Goal: Contribute content

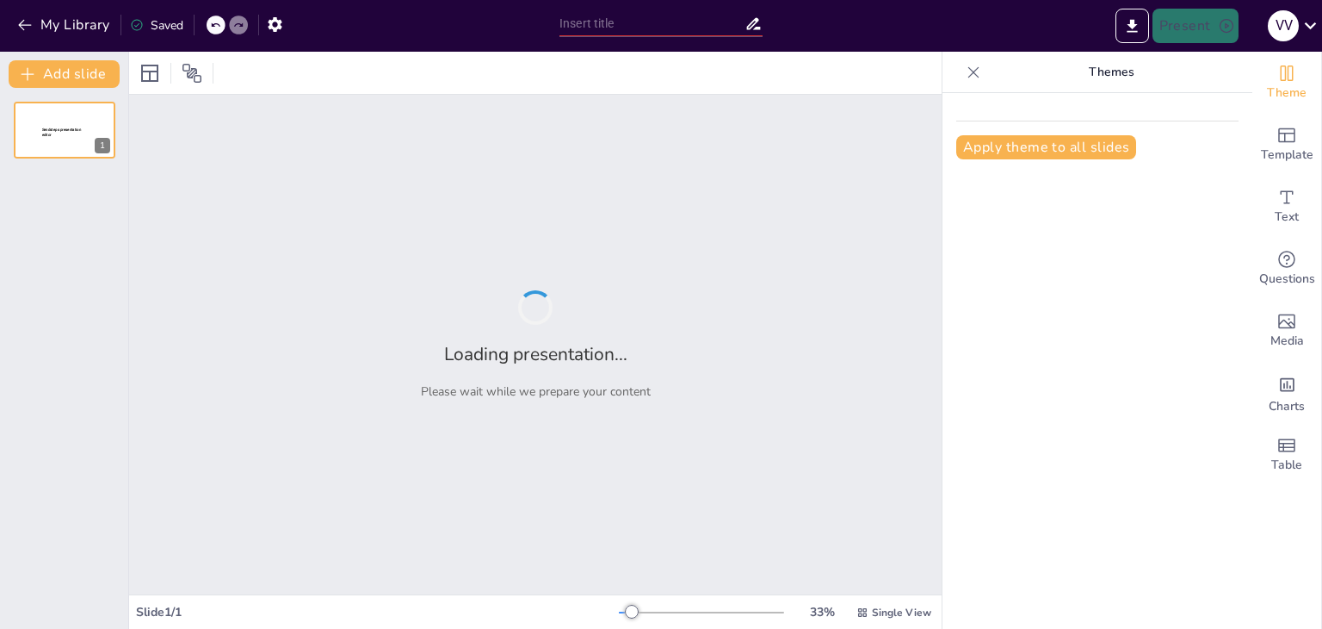
type input "Artificial Intelligence in Daily Life"
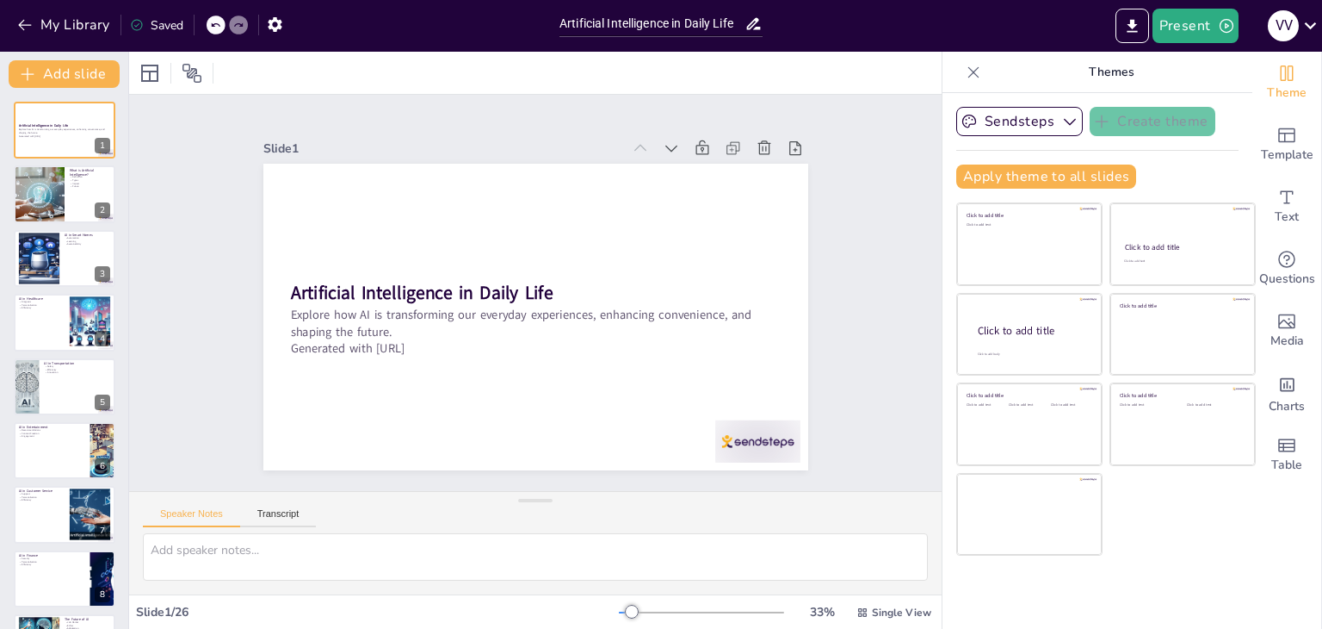
checkbox input "true"
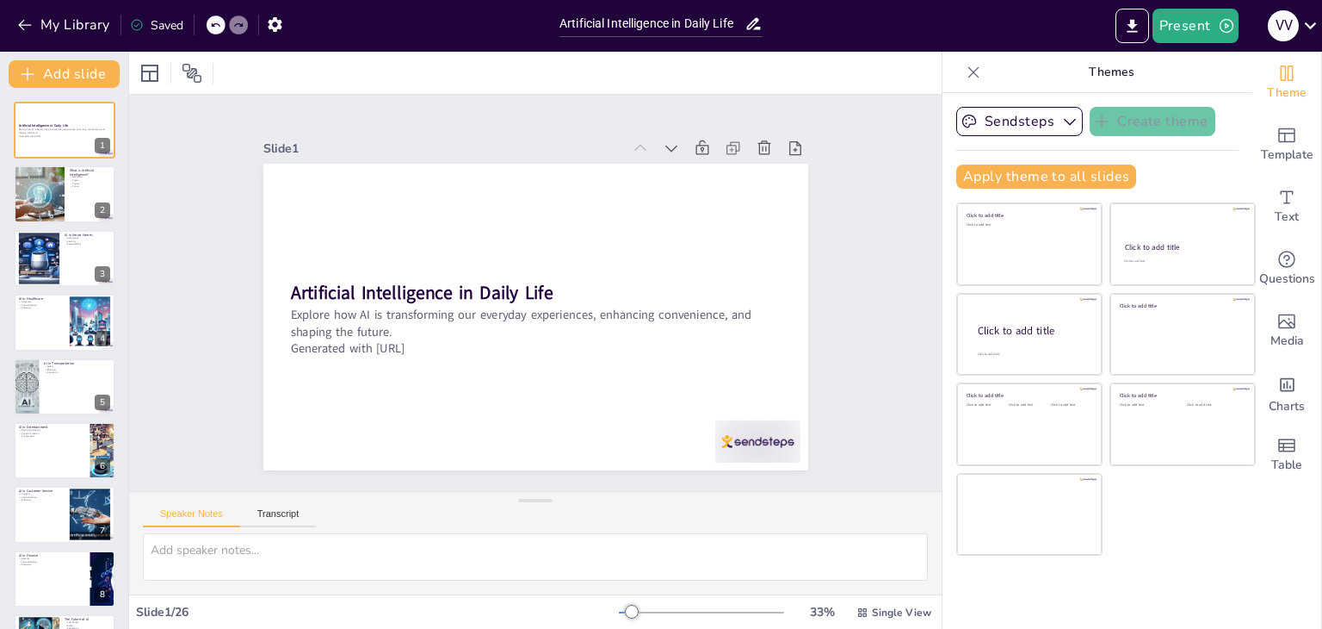
checkbox input "true"
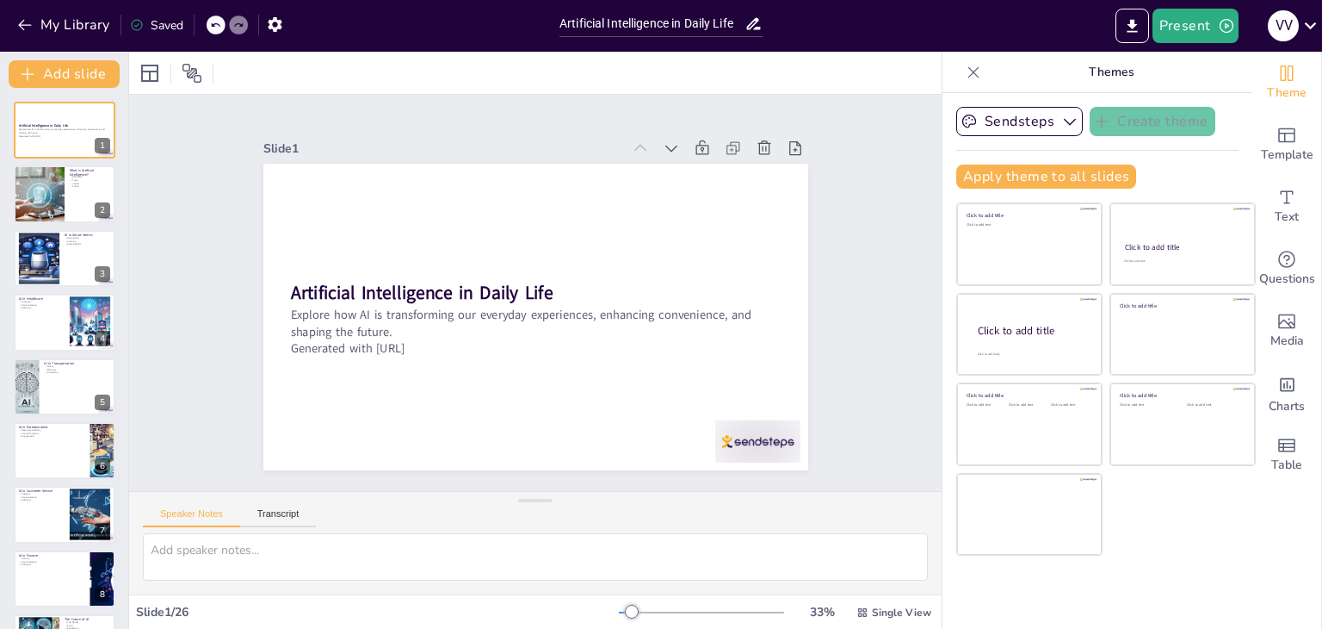
checkbox input "true"
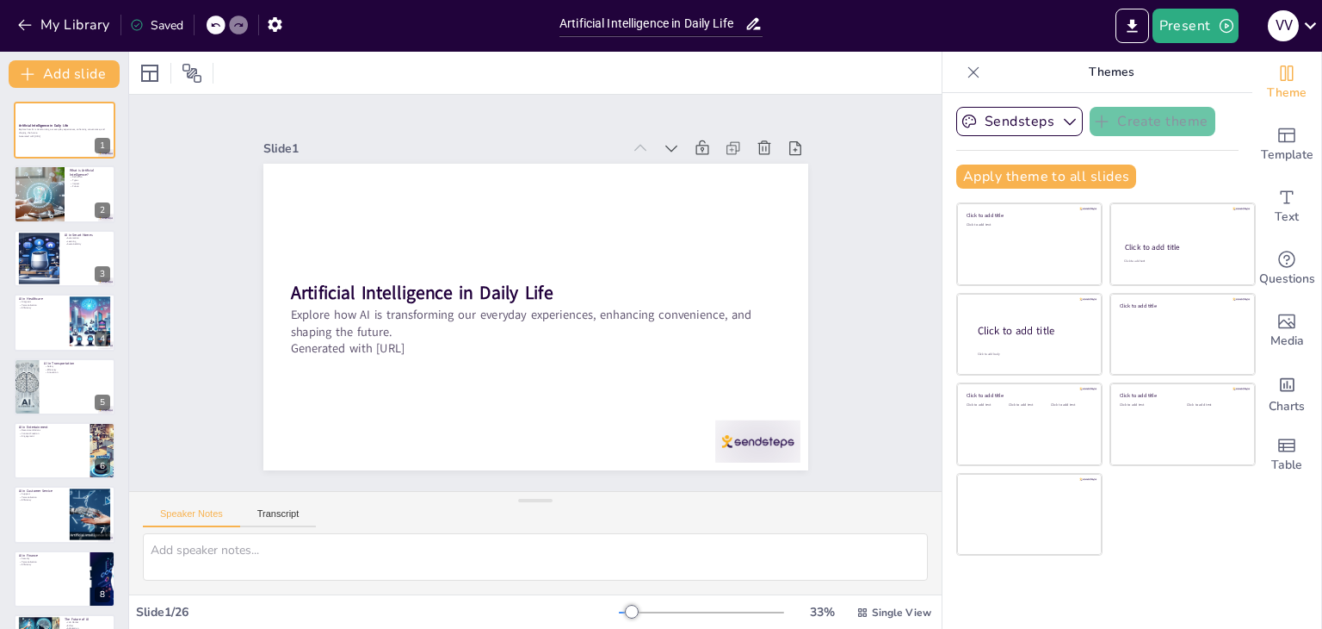
checkbox input "true"
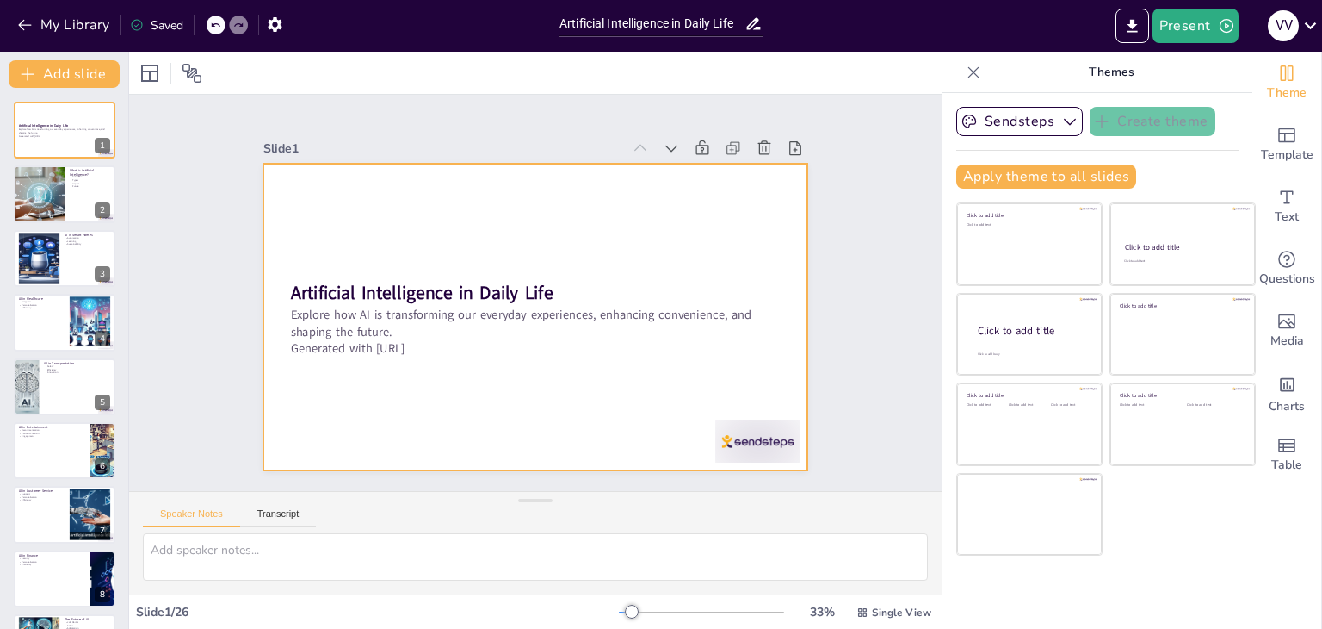
checkbox input "true"
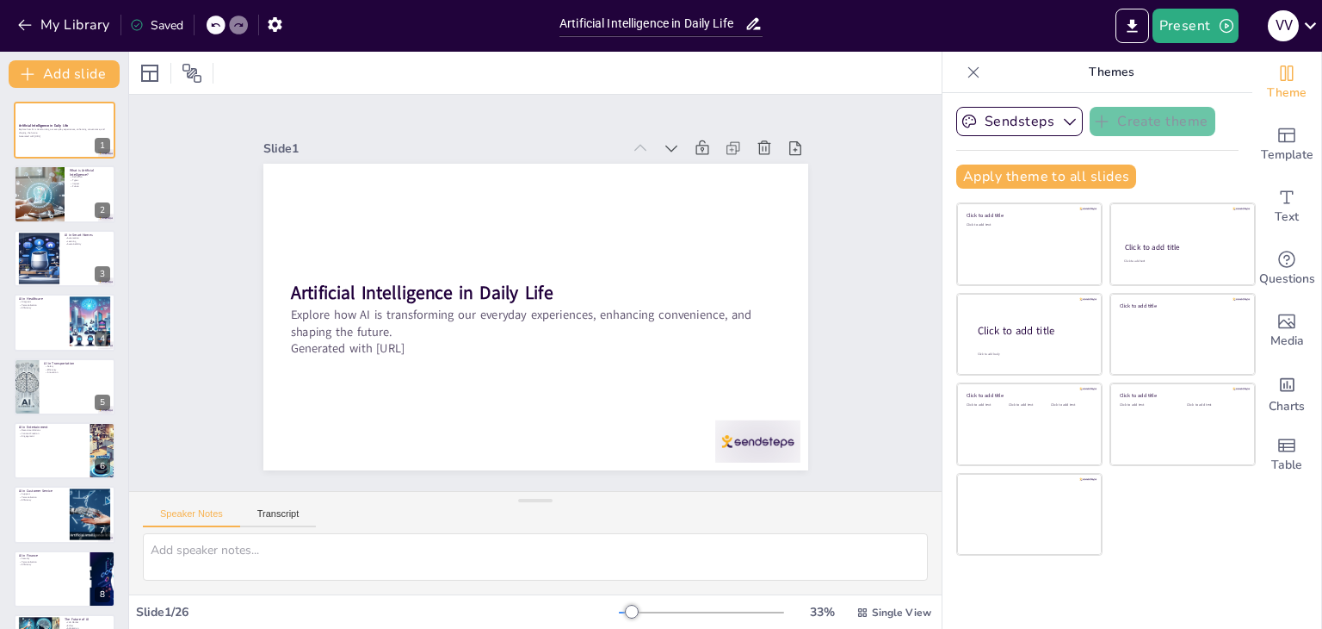
checkbox input "true"
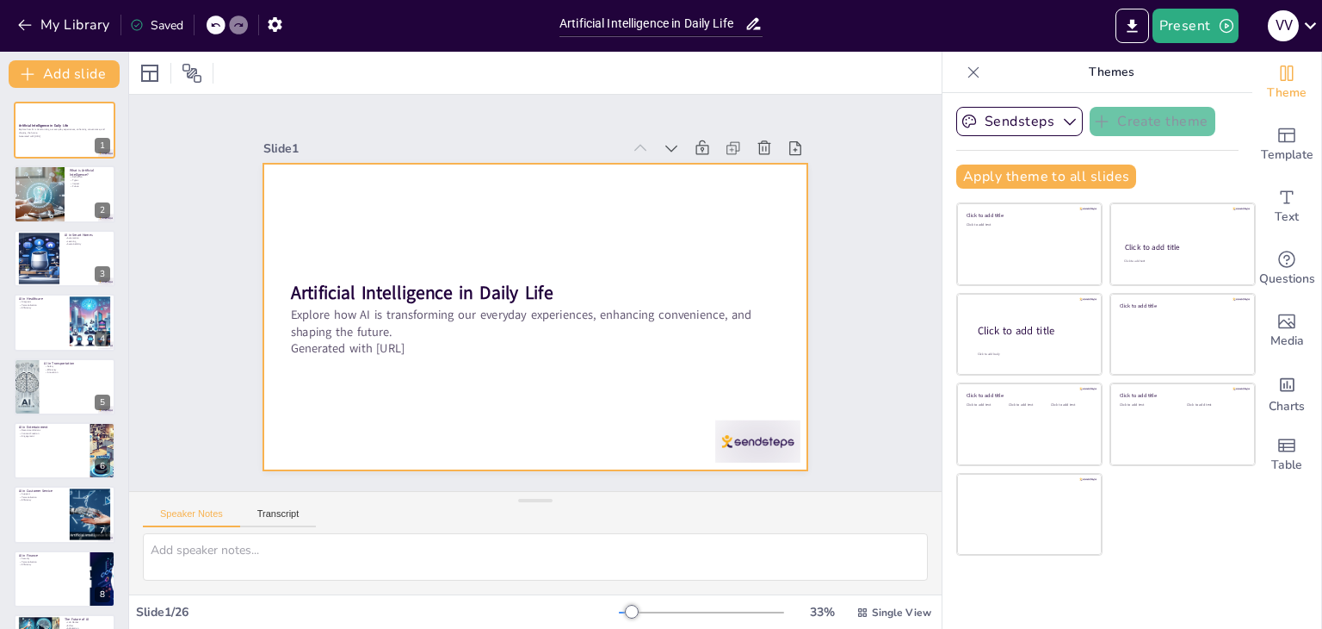
checkbox input "true"
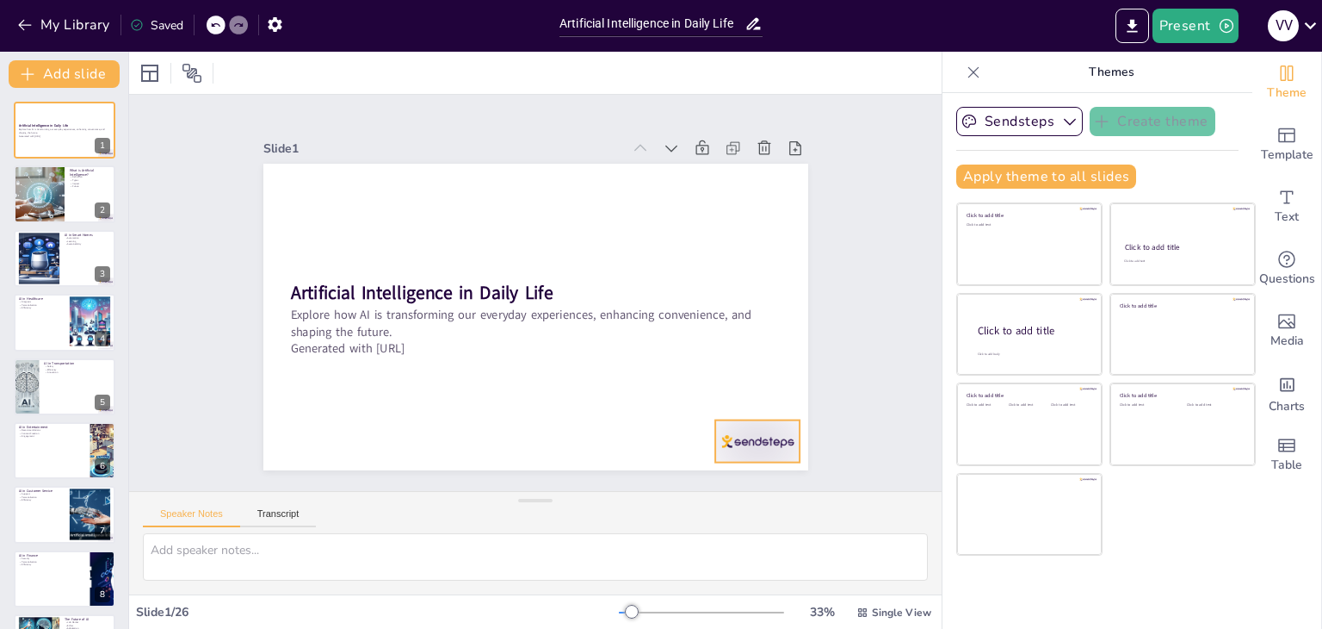
checkbox input "true"
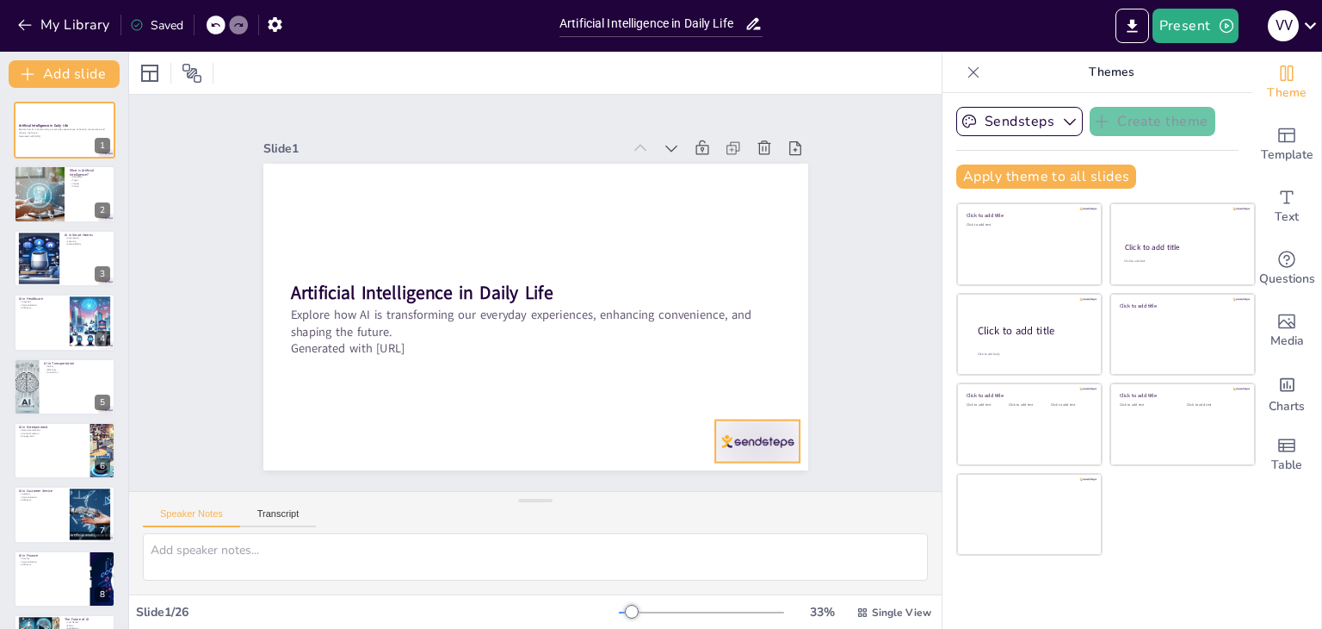
checkbox input "true"
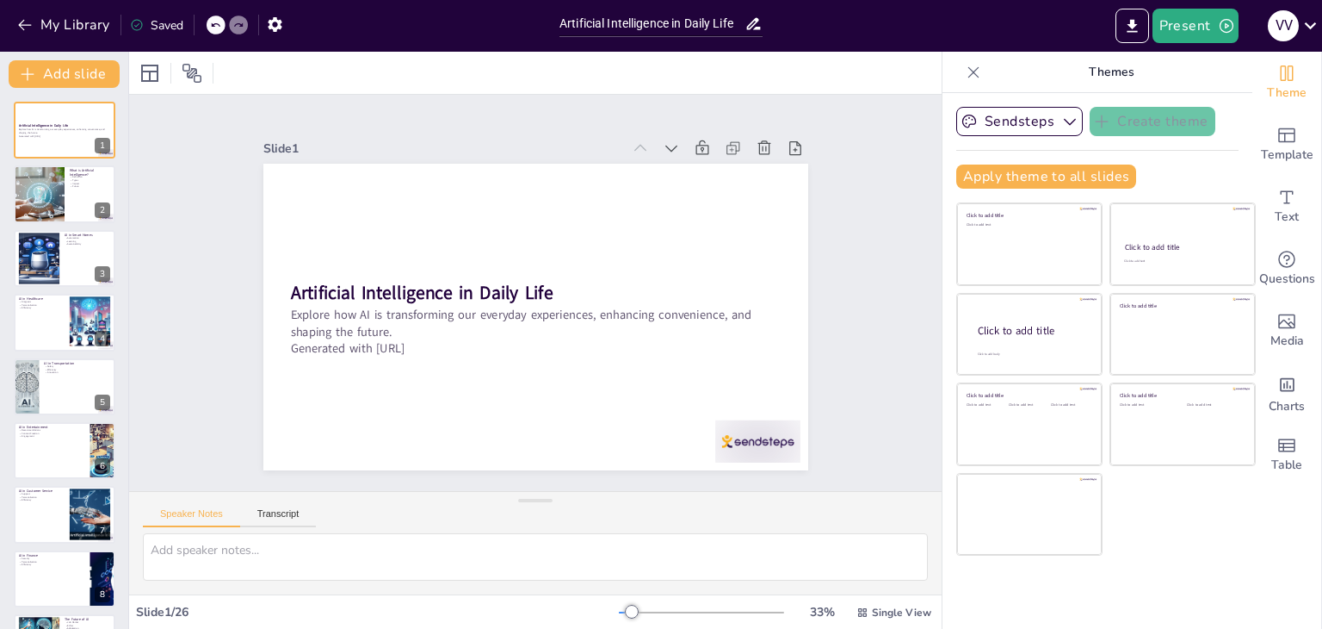
checkbox input "true"
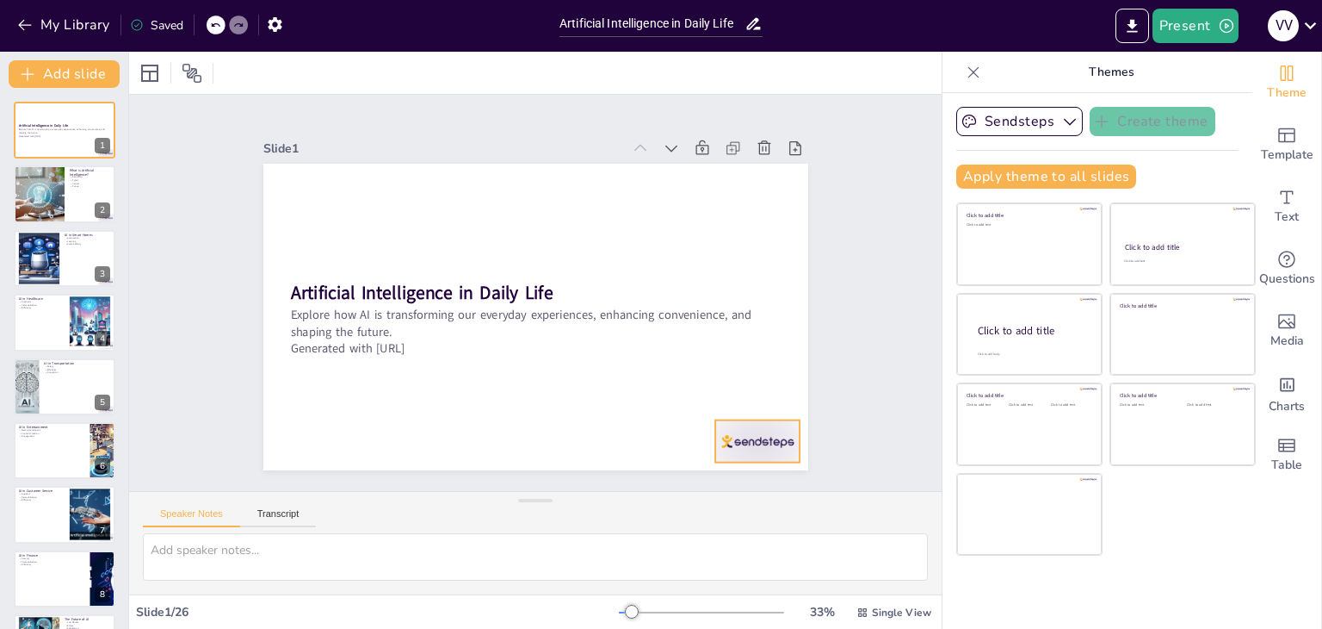
checkbox input "true"
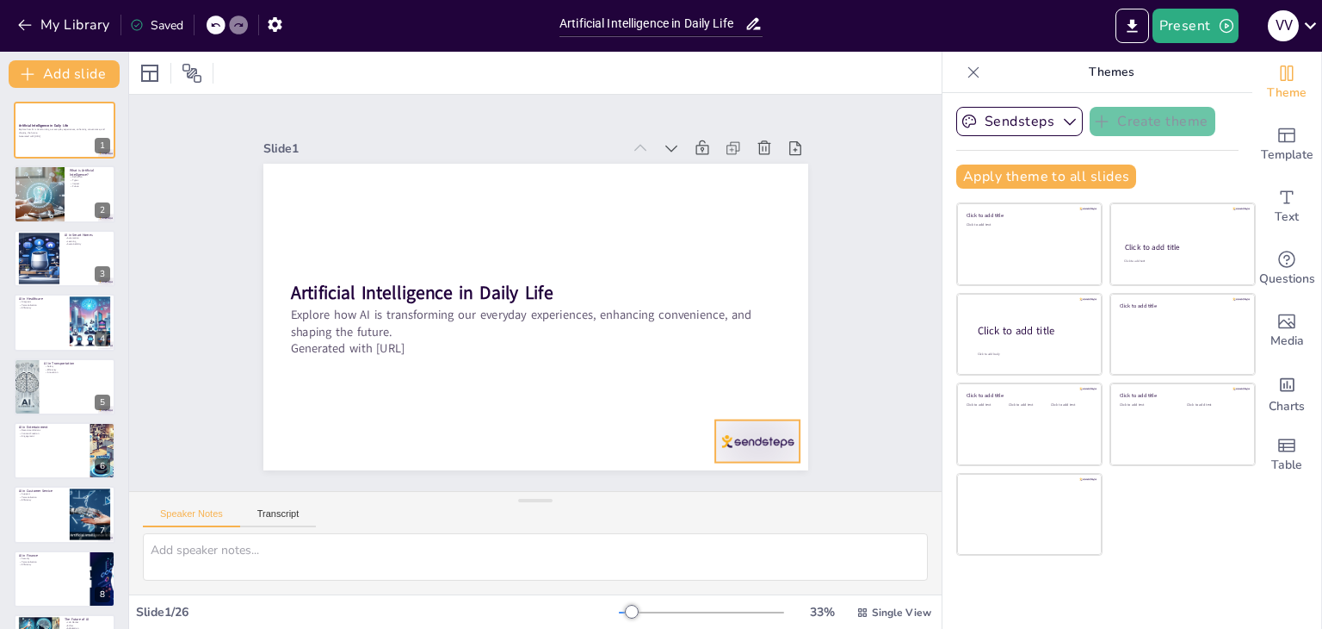
checkbox input "true"
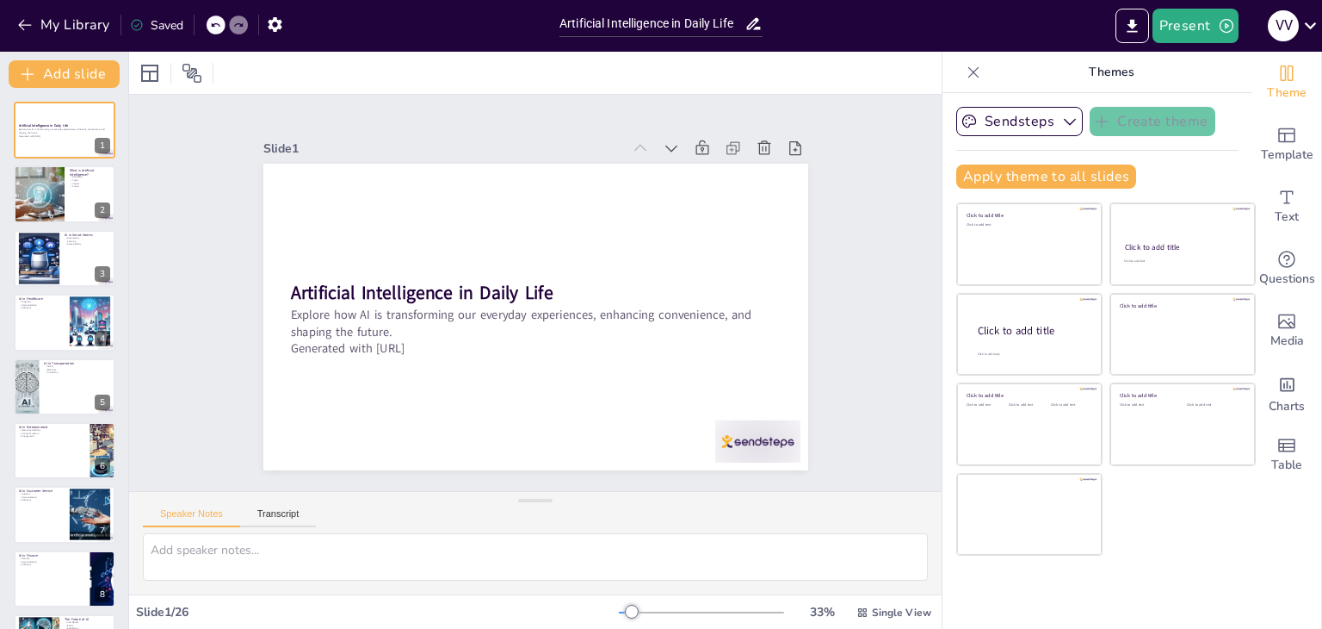
checkbox input "true"
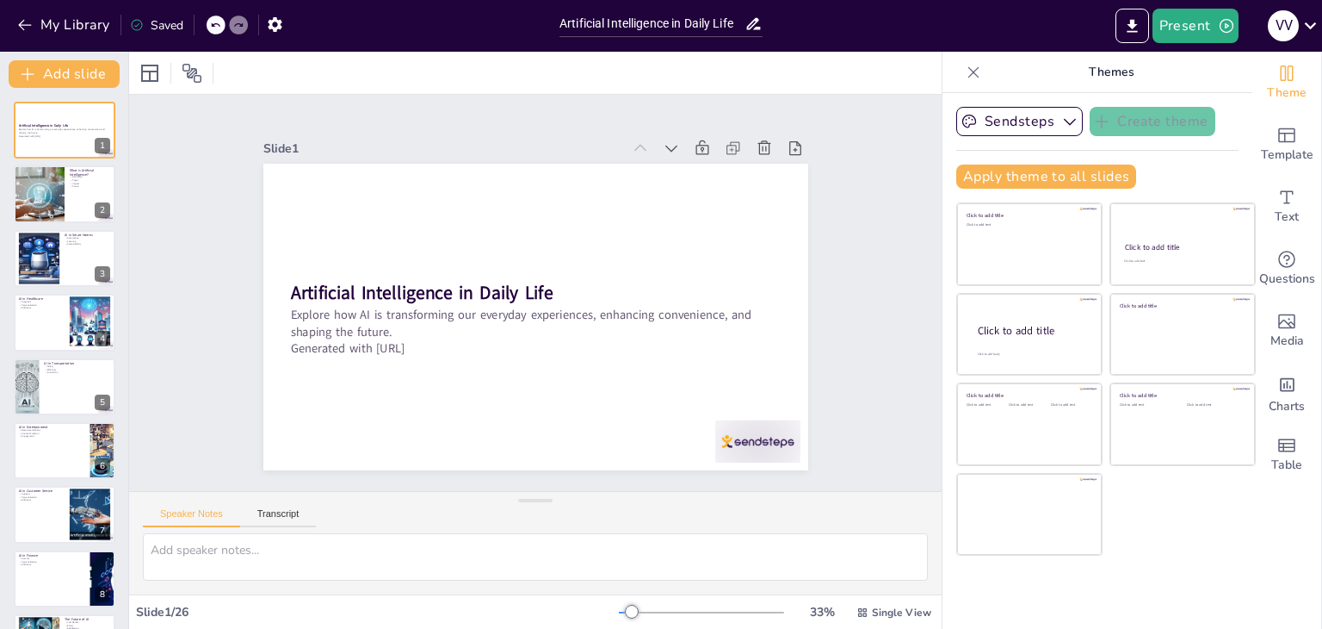
checkbox input "true"
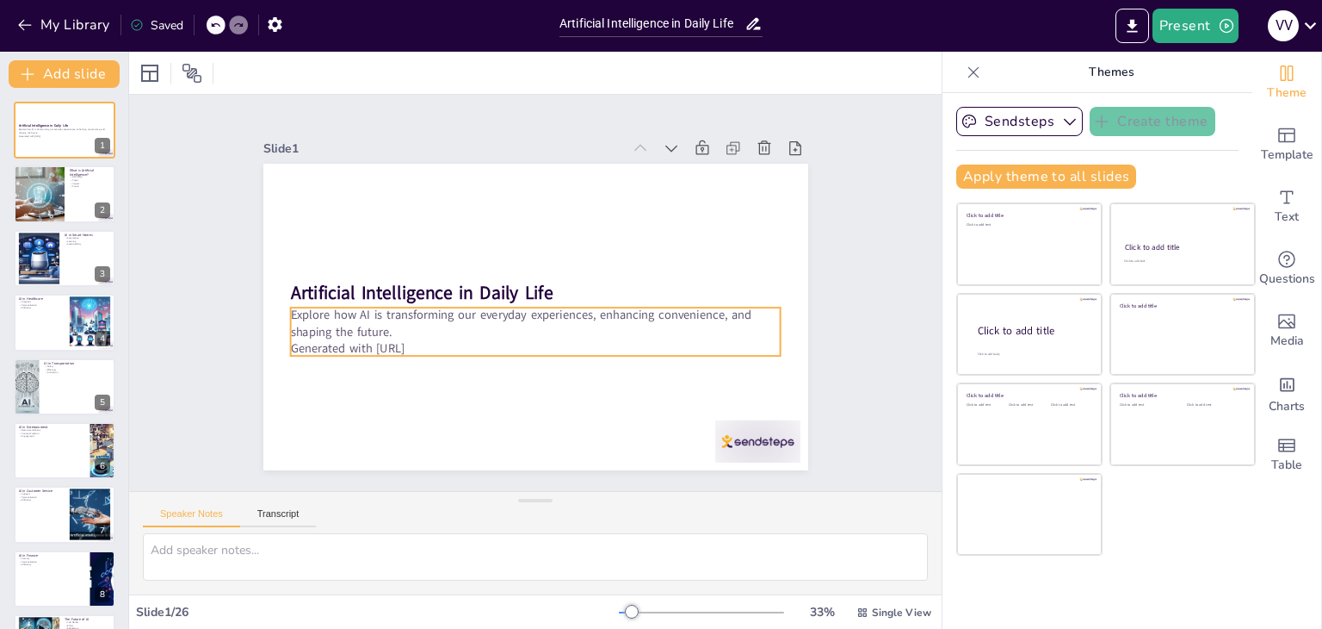
checkbox input "true"
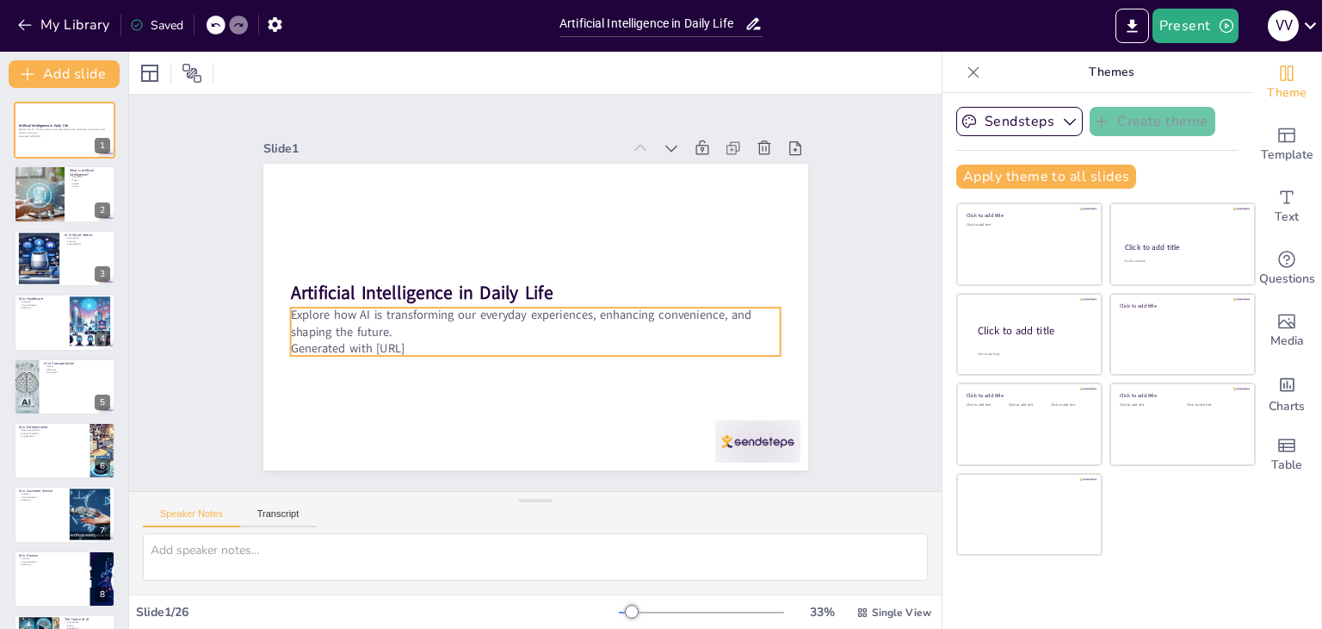
checkbox input "true"
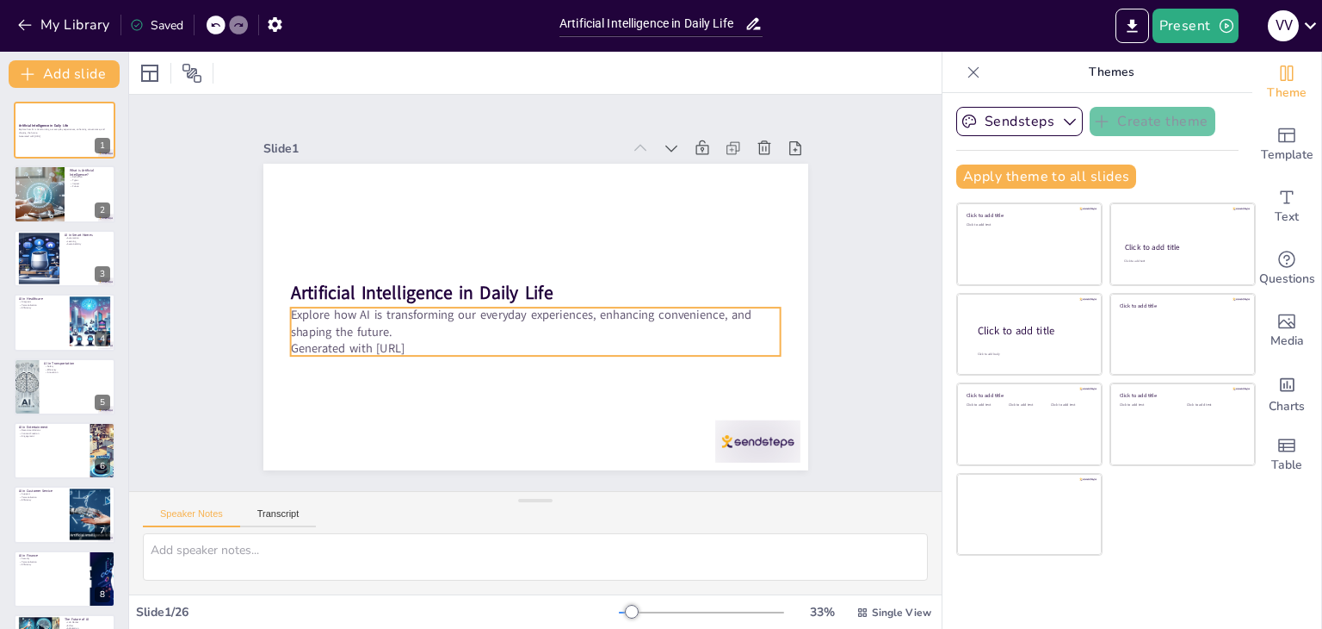
checkbox input "true"
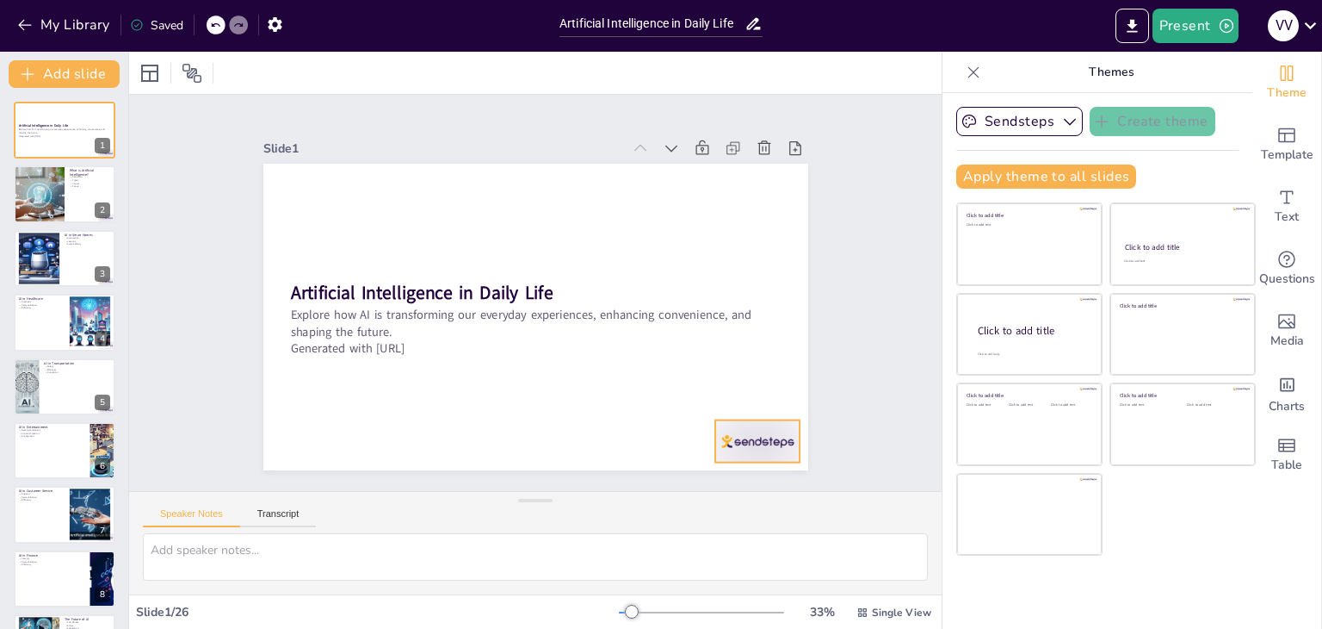
checkbox input "true"
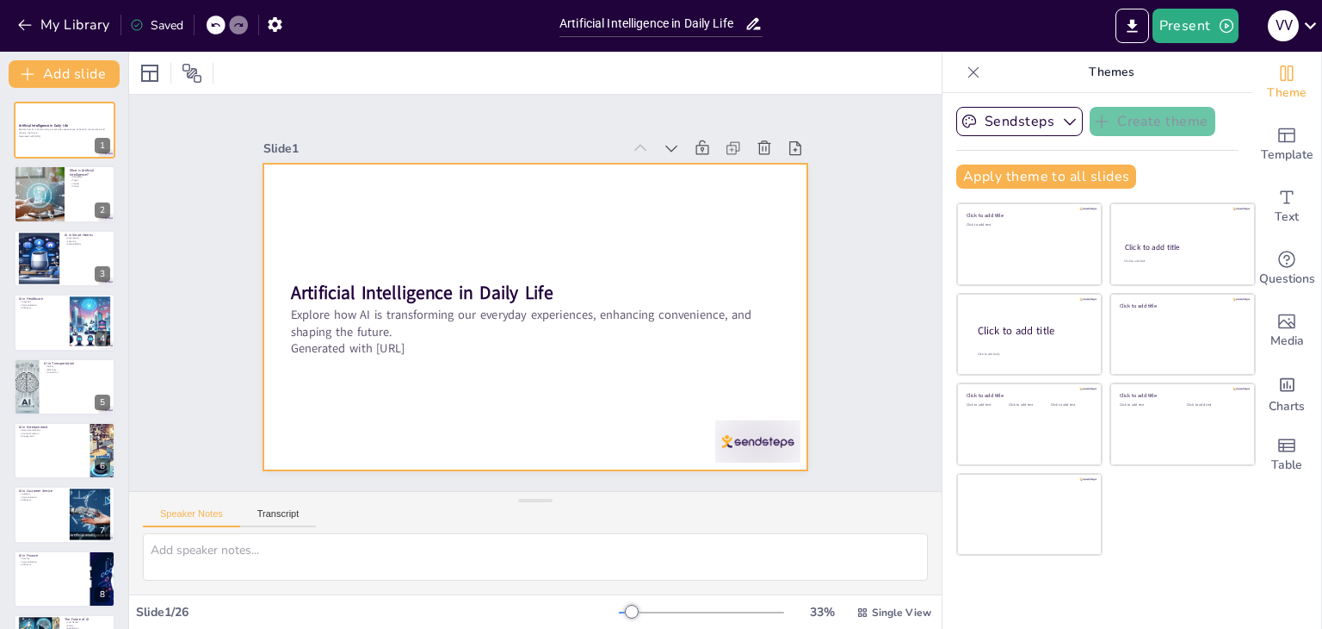
checkbox input "true"
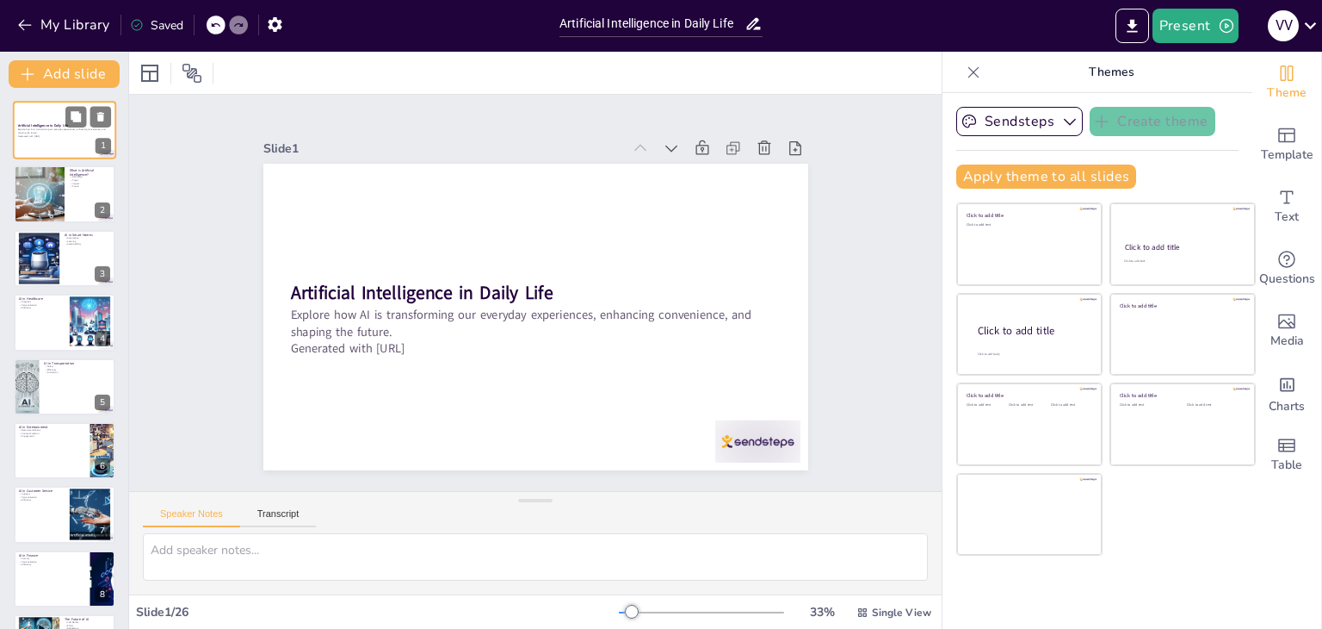
checkbox input "true"
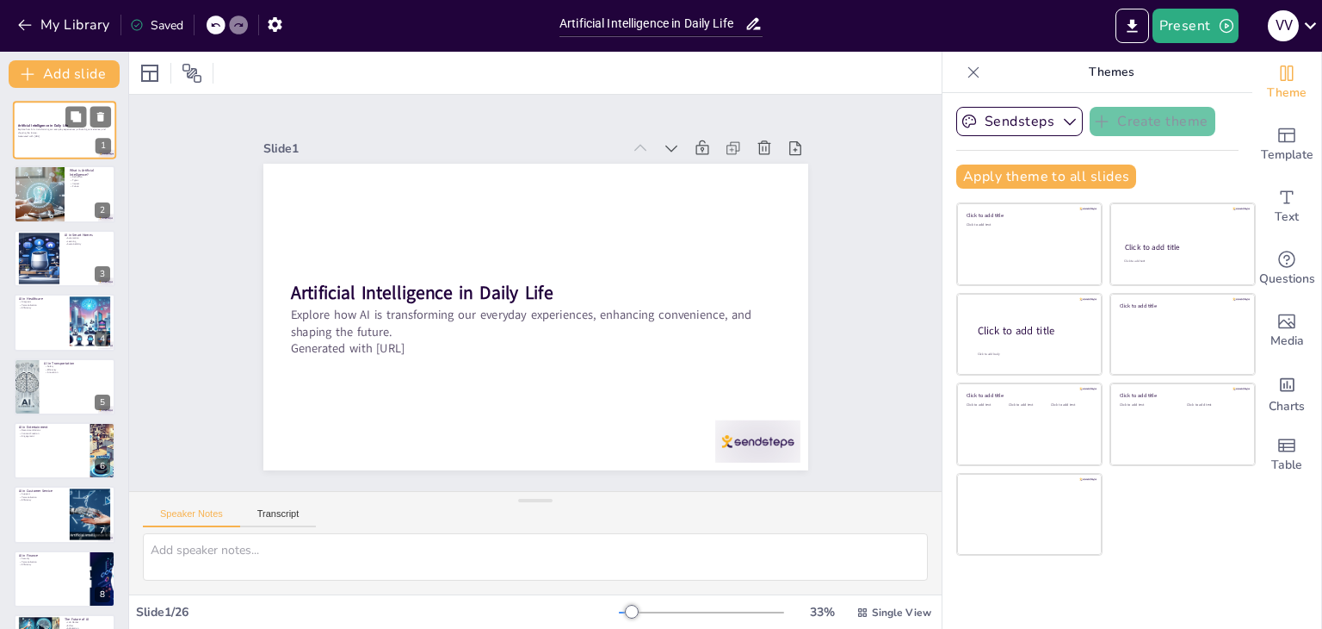
checkbox input "true"
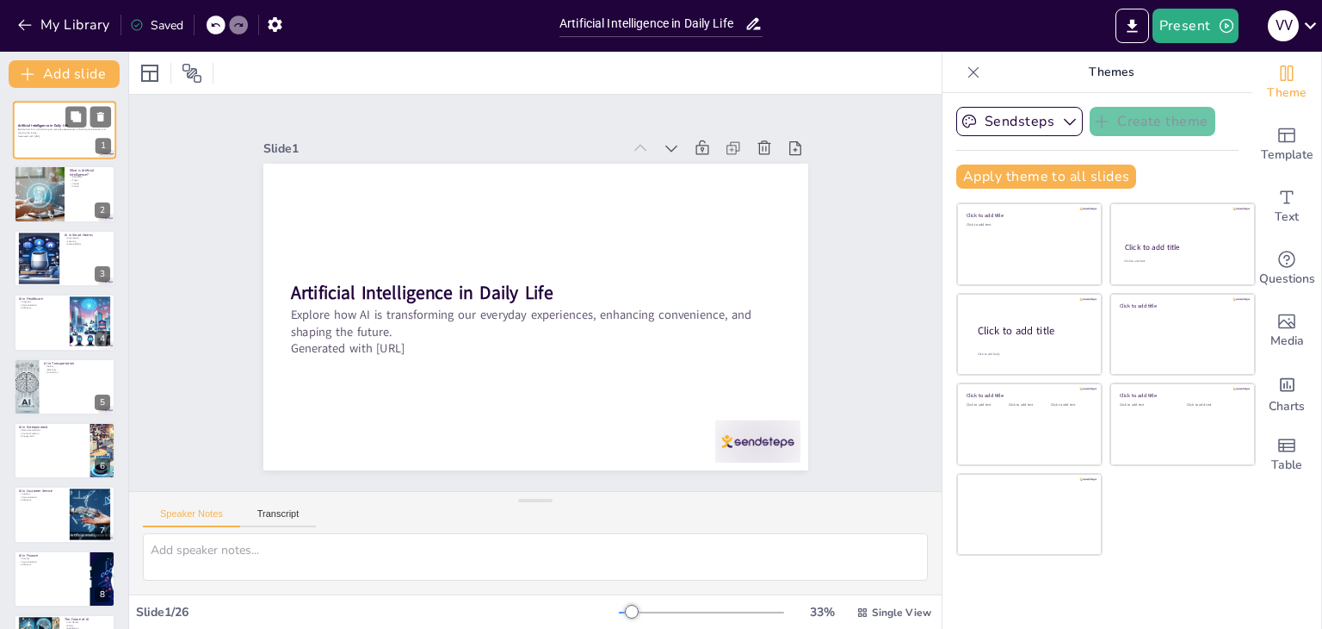
checkbox input "true"
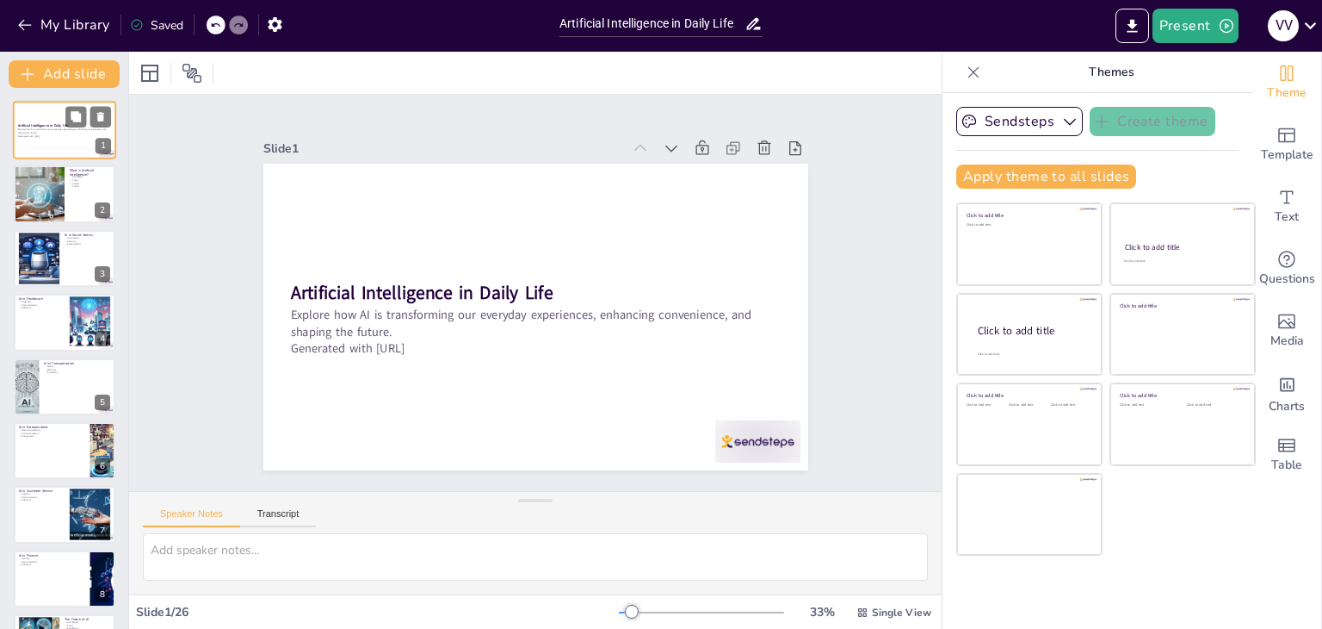
checkbox input "true"
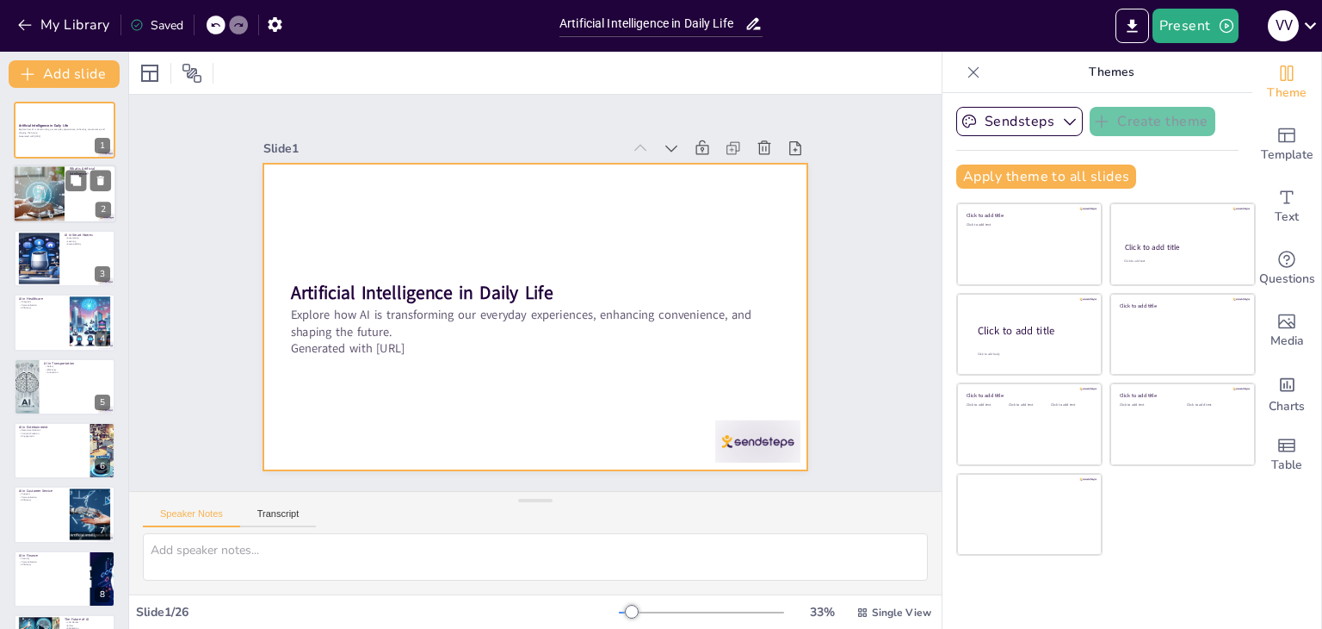
checkbox input "true"
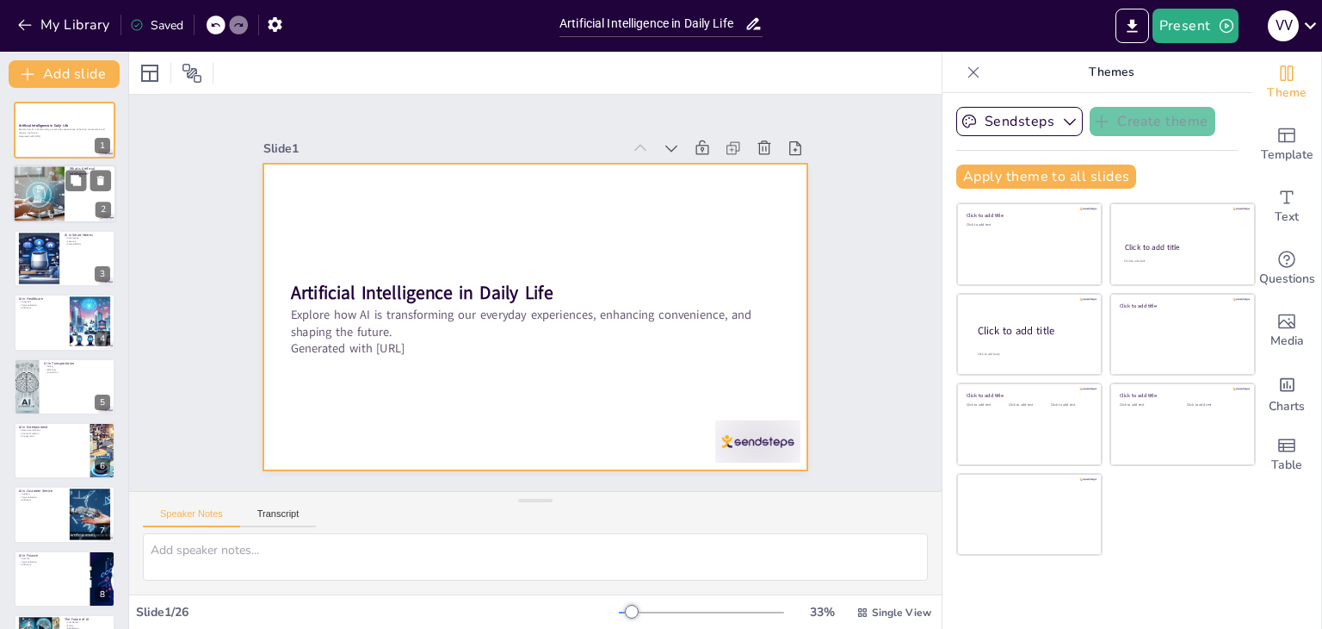
checkbox input "true"
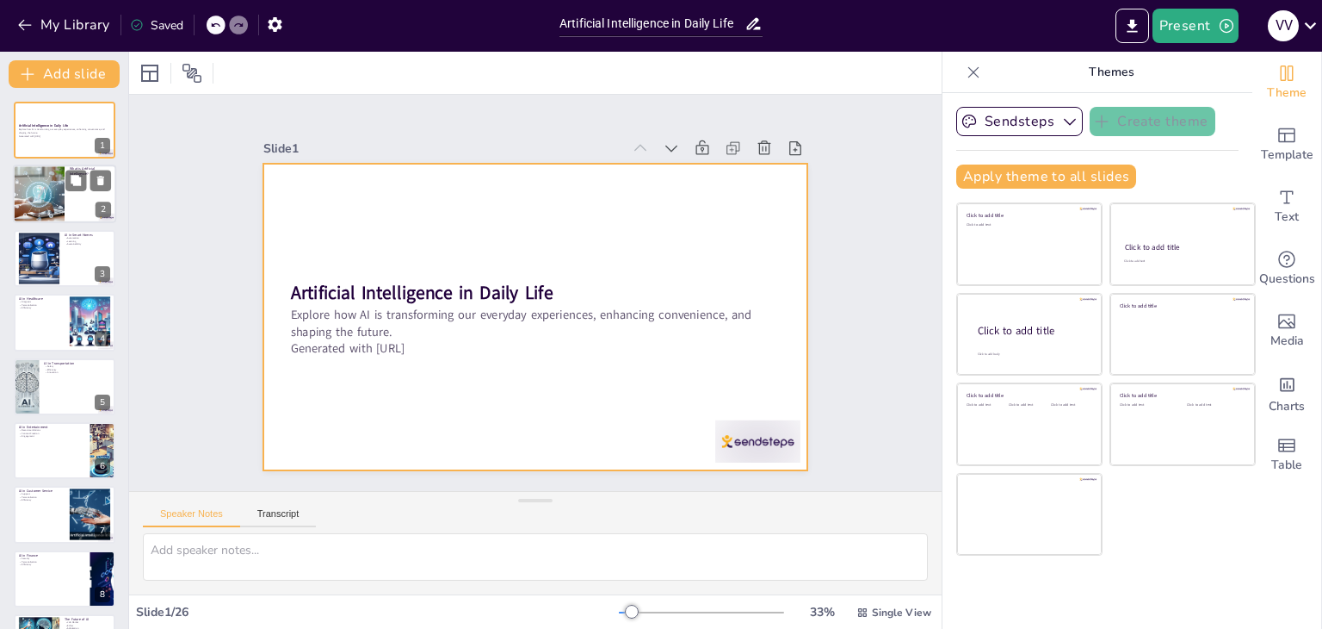
checkbox input "true"
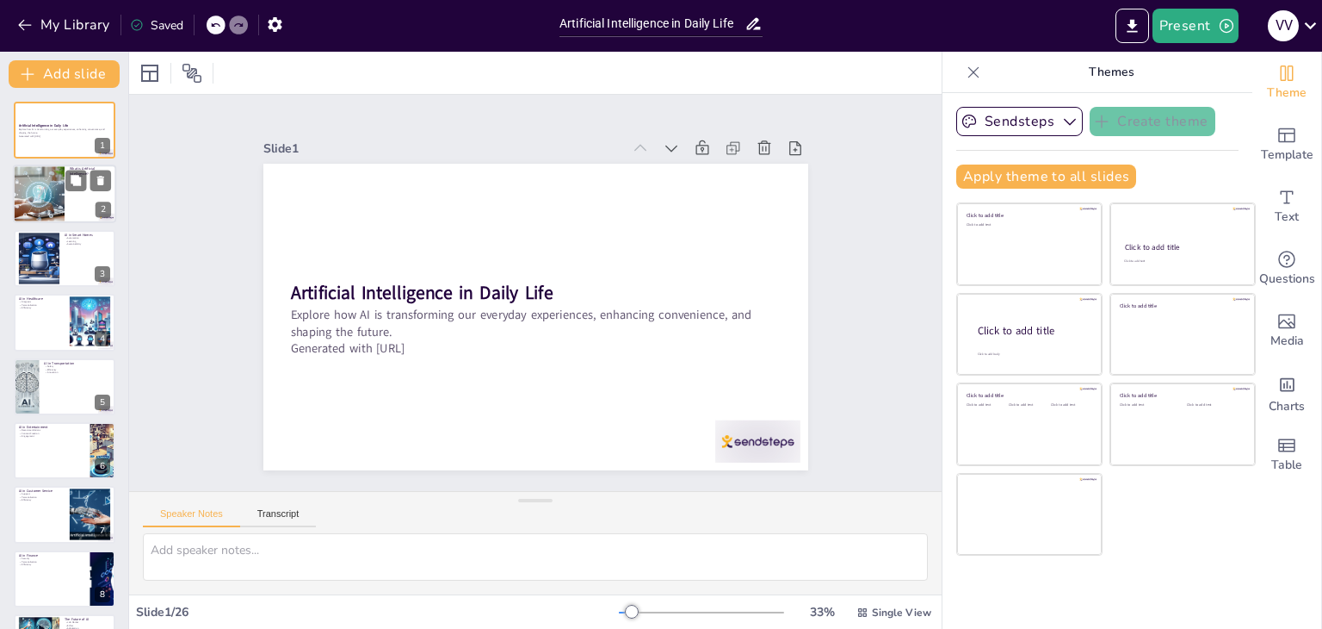
click at [41, 184] on div at bounding box center [39, 194] width 88 height 59
checkbox input "true"
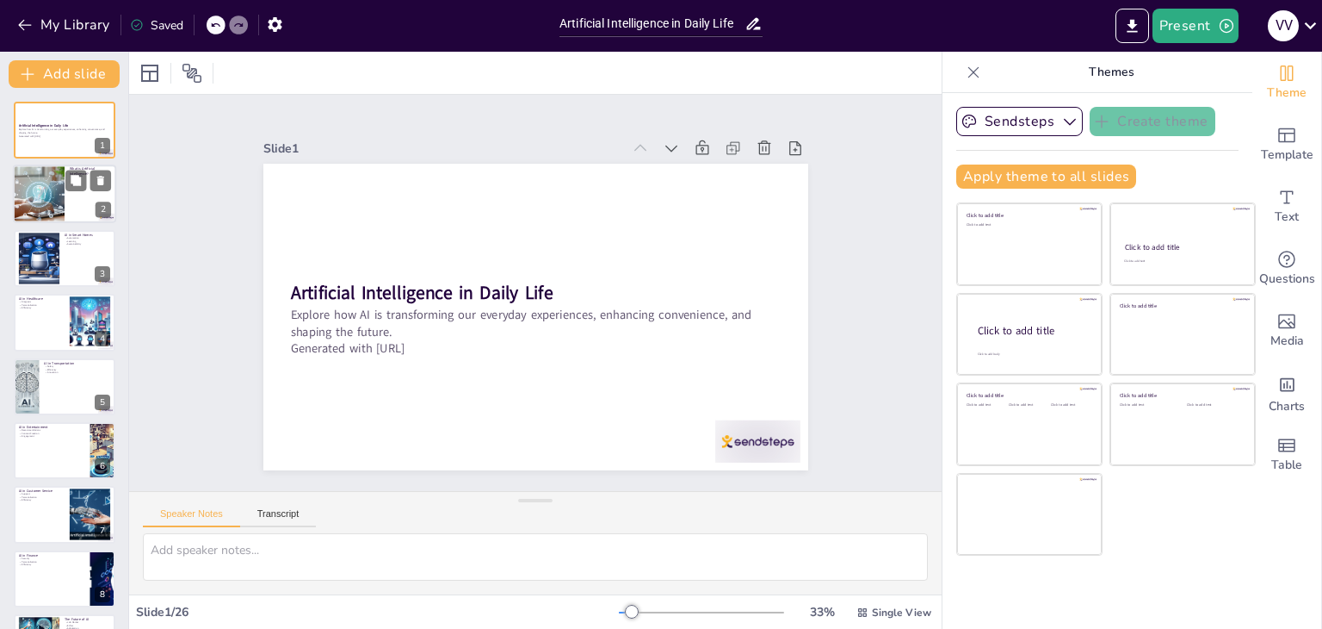
checkbox input "true"
type textarea "Artificial Intelligence is a broad field that encompasses various technologies …"
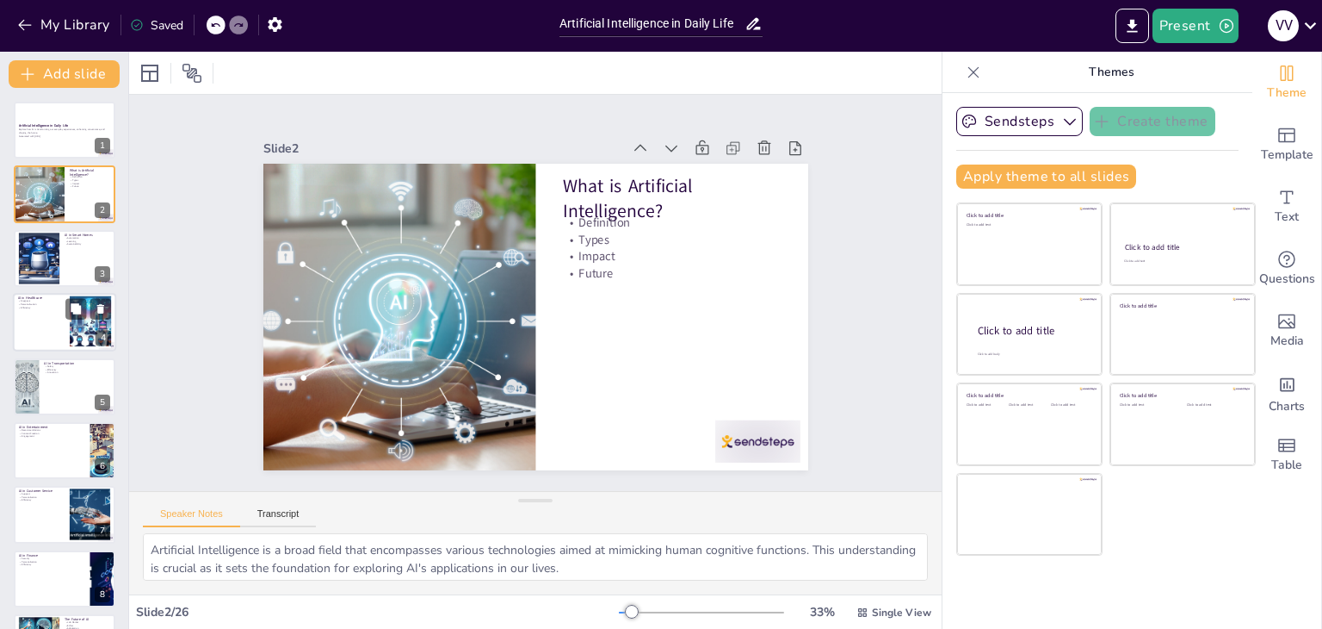
checkbox input "true"
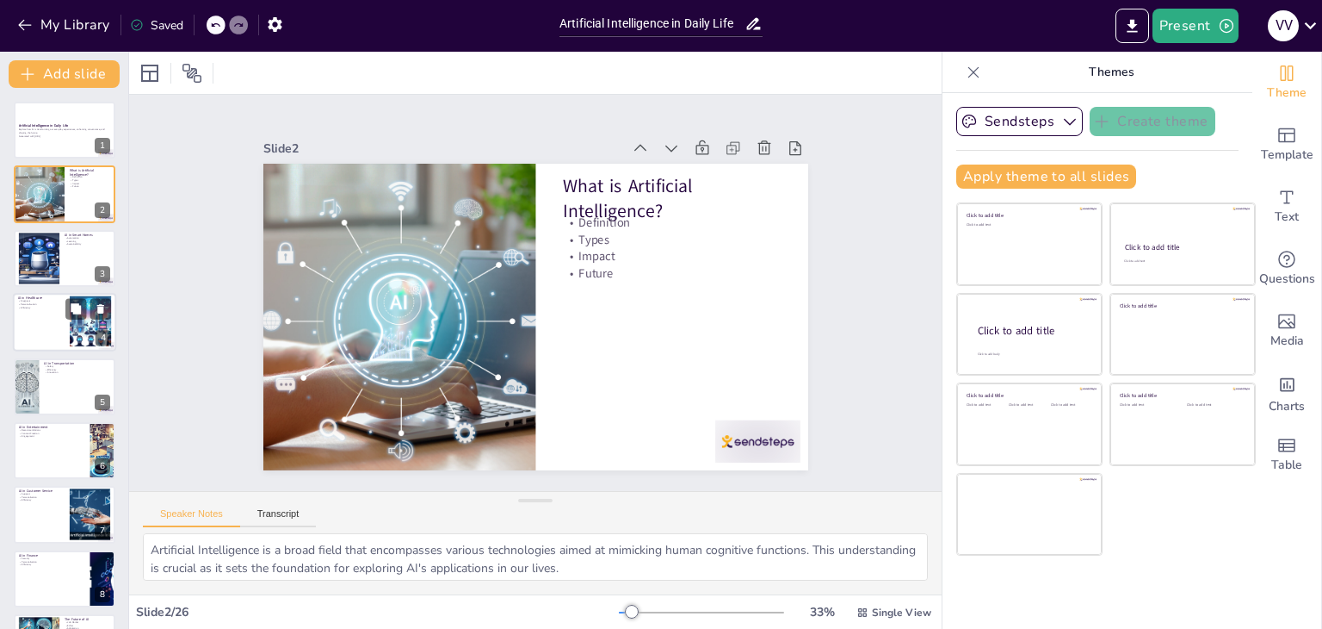
checkbox input "true"
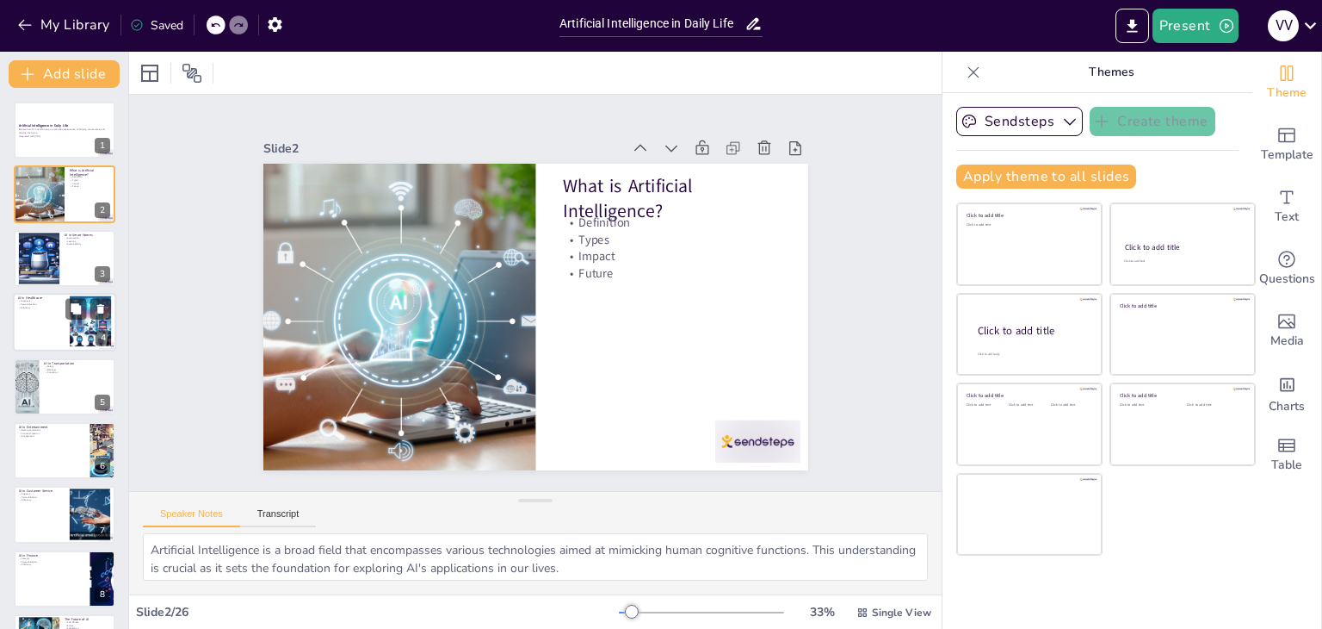
checkbox input "true"
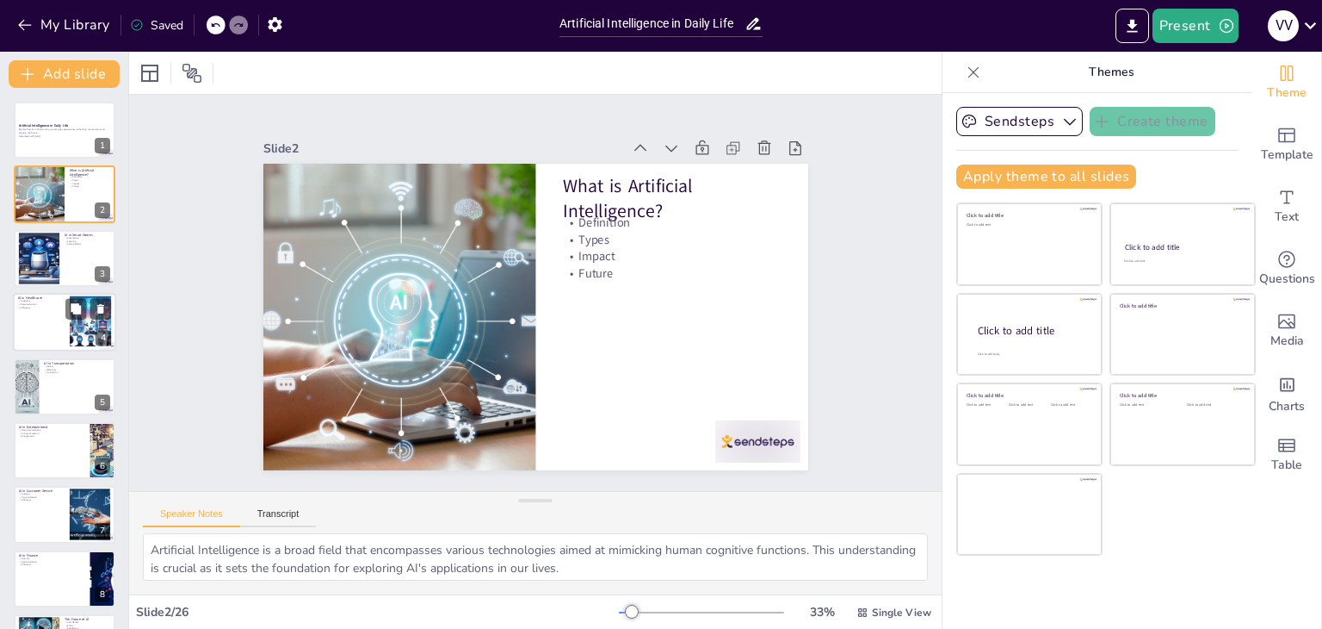
checkbox input "true"
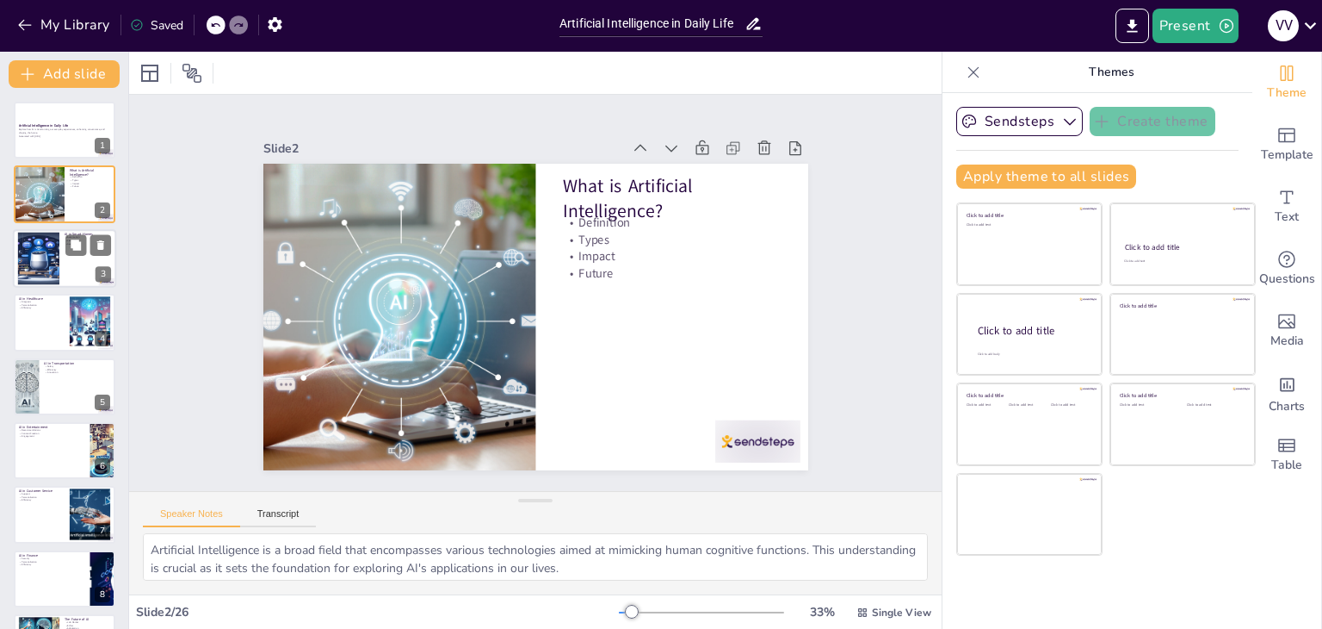
checkbox input "true"
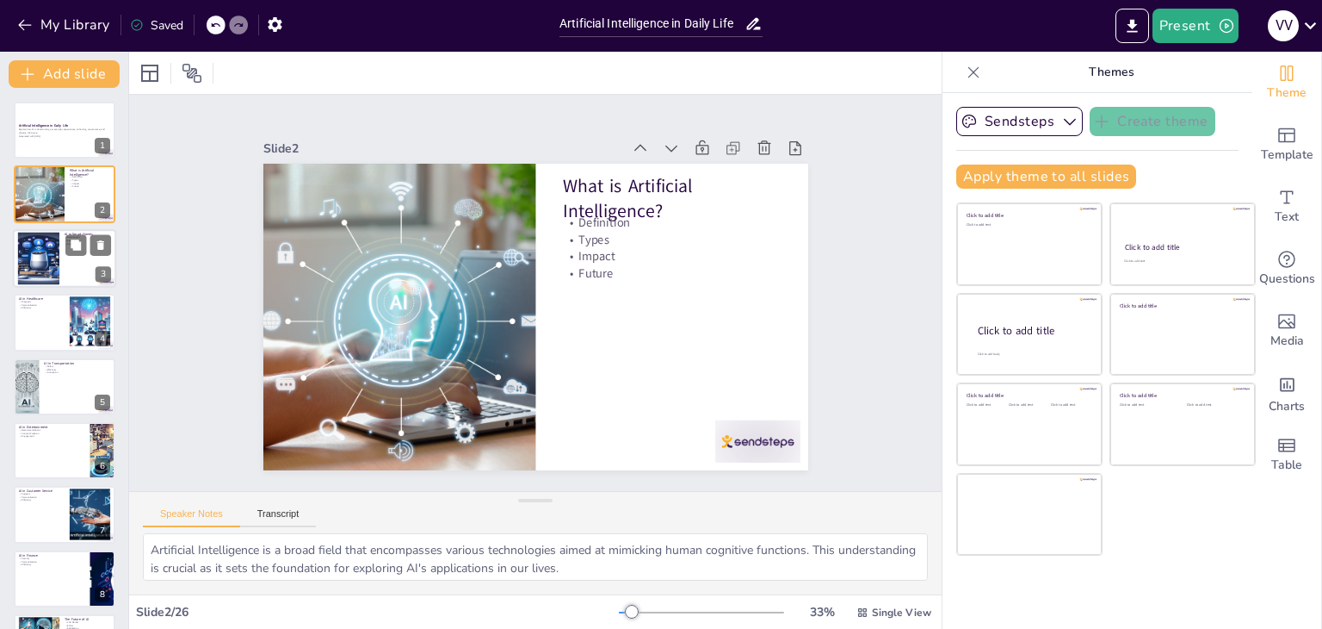
checkbox input "true"
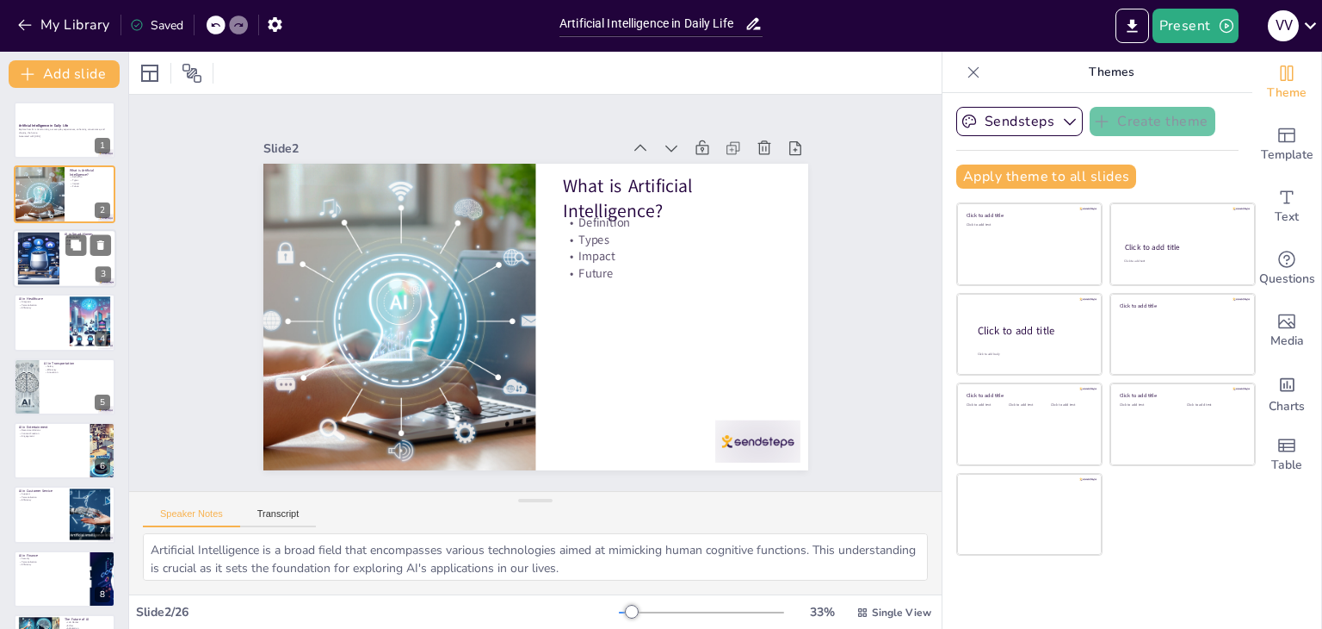
checkbox input "true"
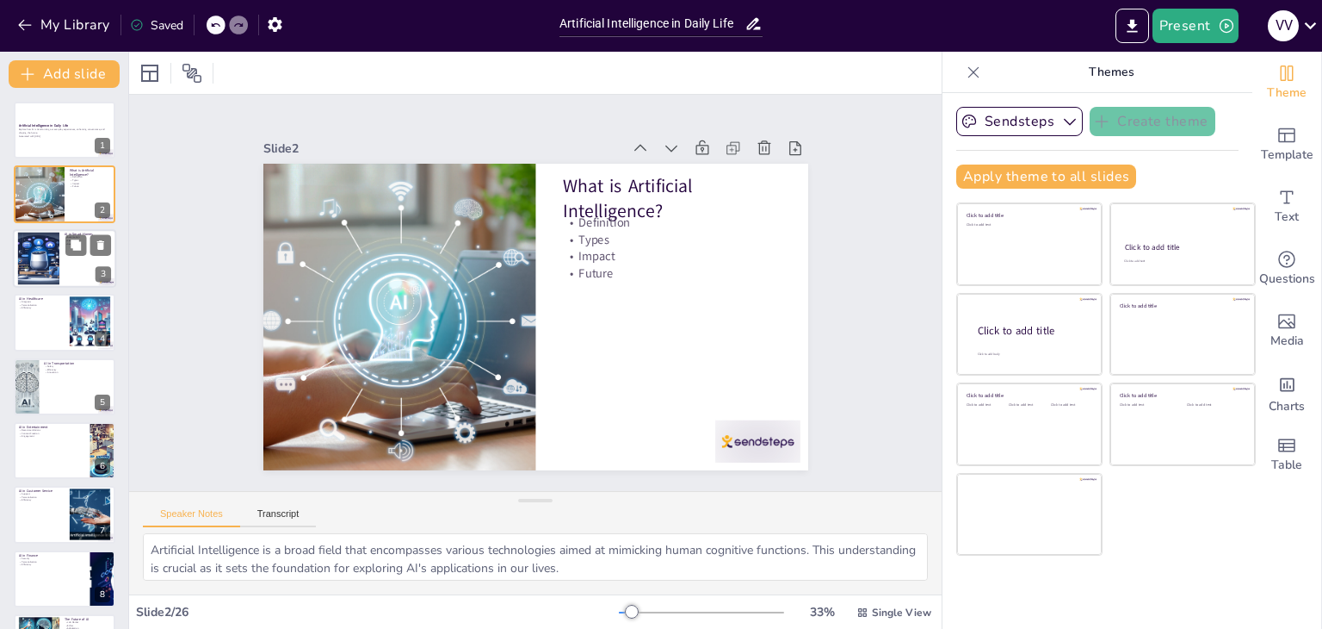
click at [42, 265] on div at bounding box center [38, 258] width 75 height 53
checkbox input "true"
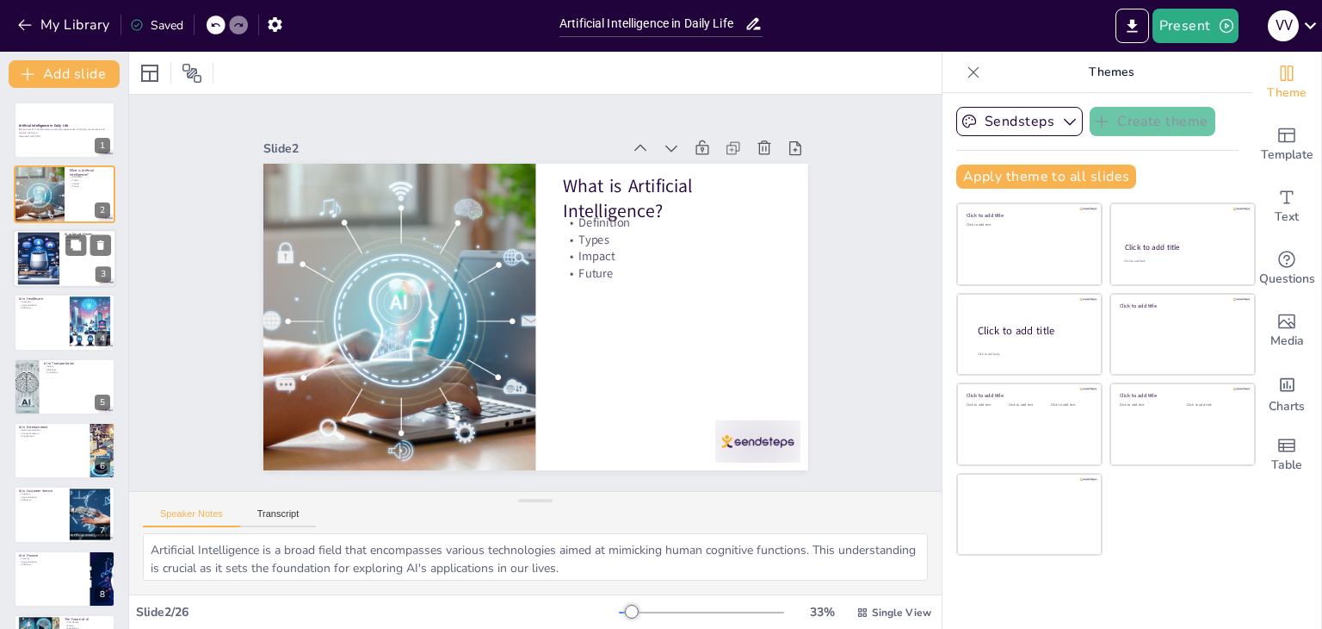
checkbox input "true"
type textarea "Automation through AI in smart homes allows for seamless integration of devices…"
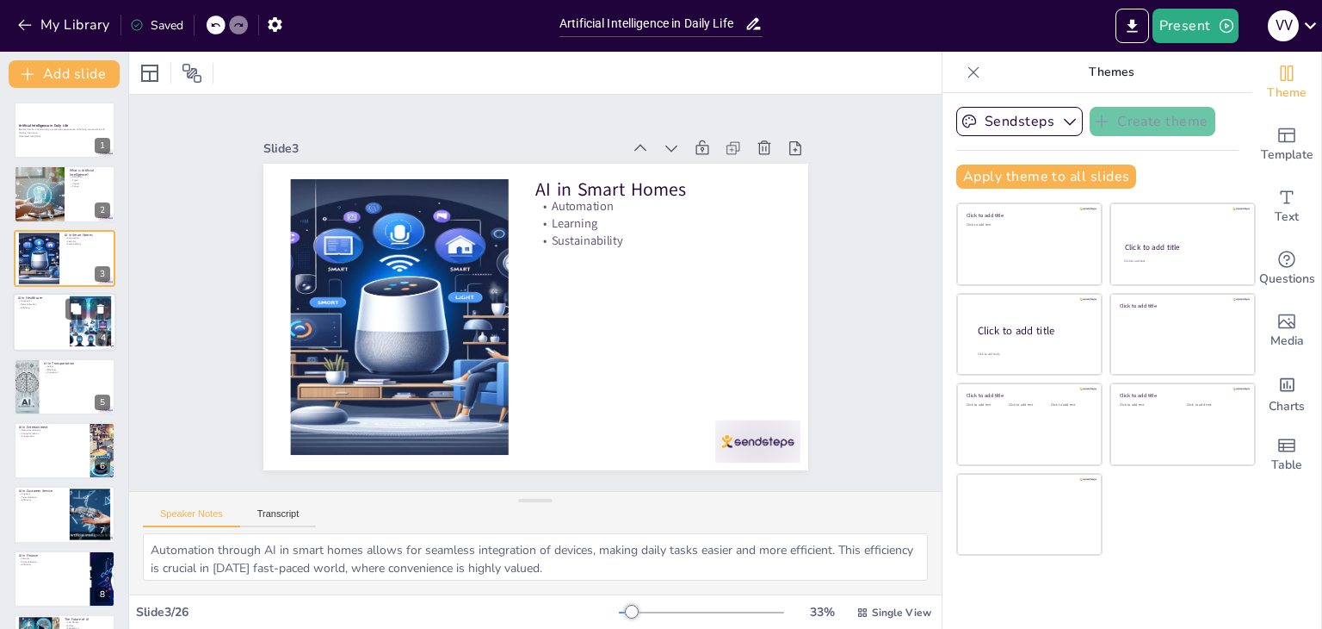
checkbox input "true"
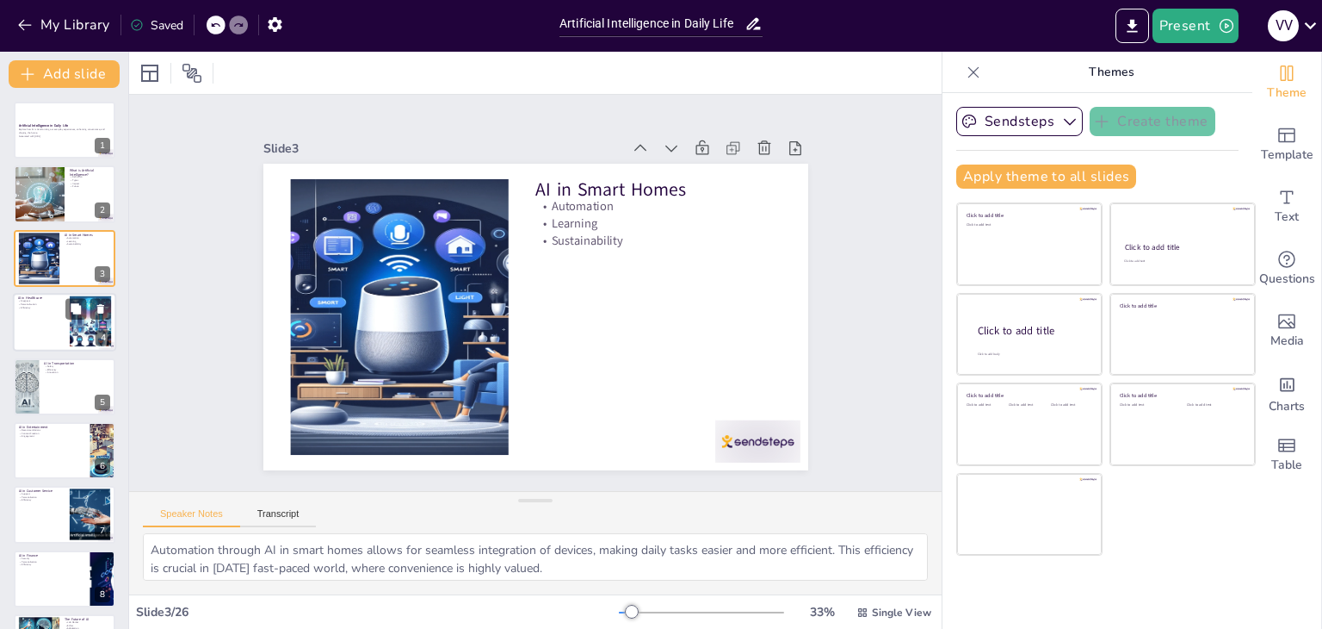
checkbox input "true"
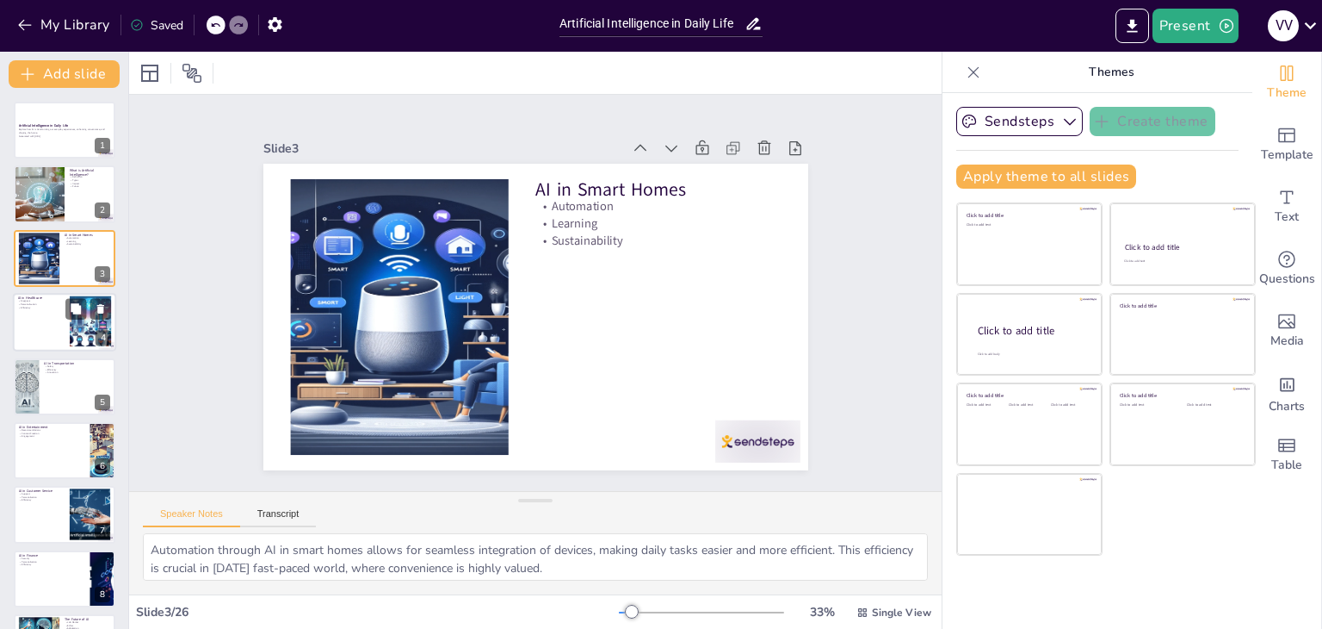
checkbox input "true"
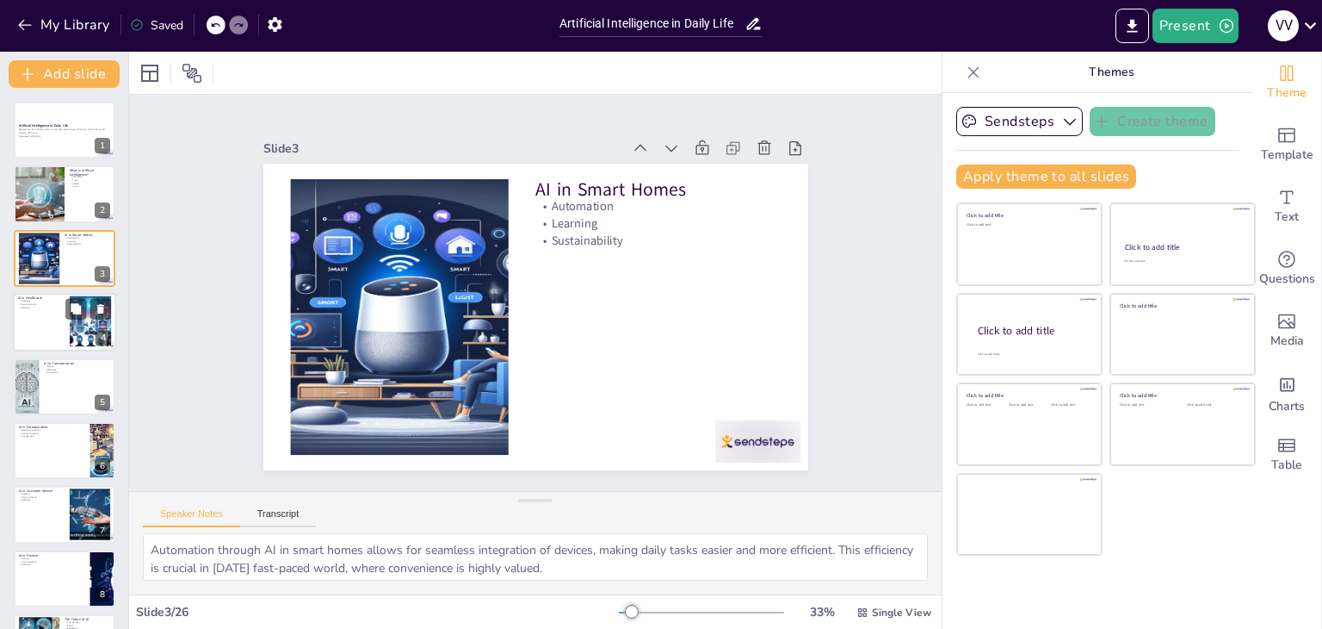
checkbox input "true"
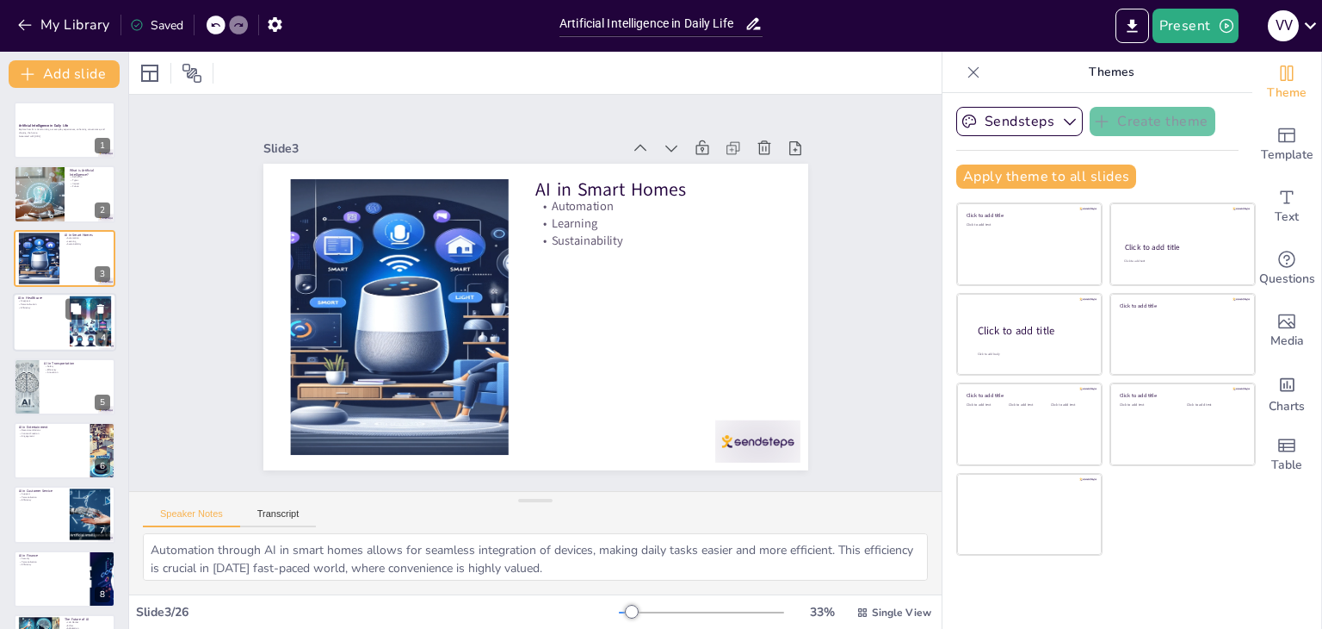
checkbox input "true"
click at [57, 320] on div at bounding box center [64, 322] width 103 height 59
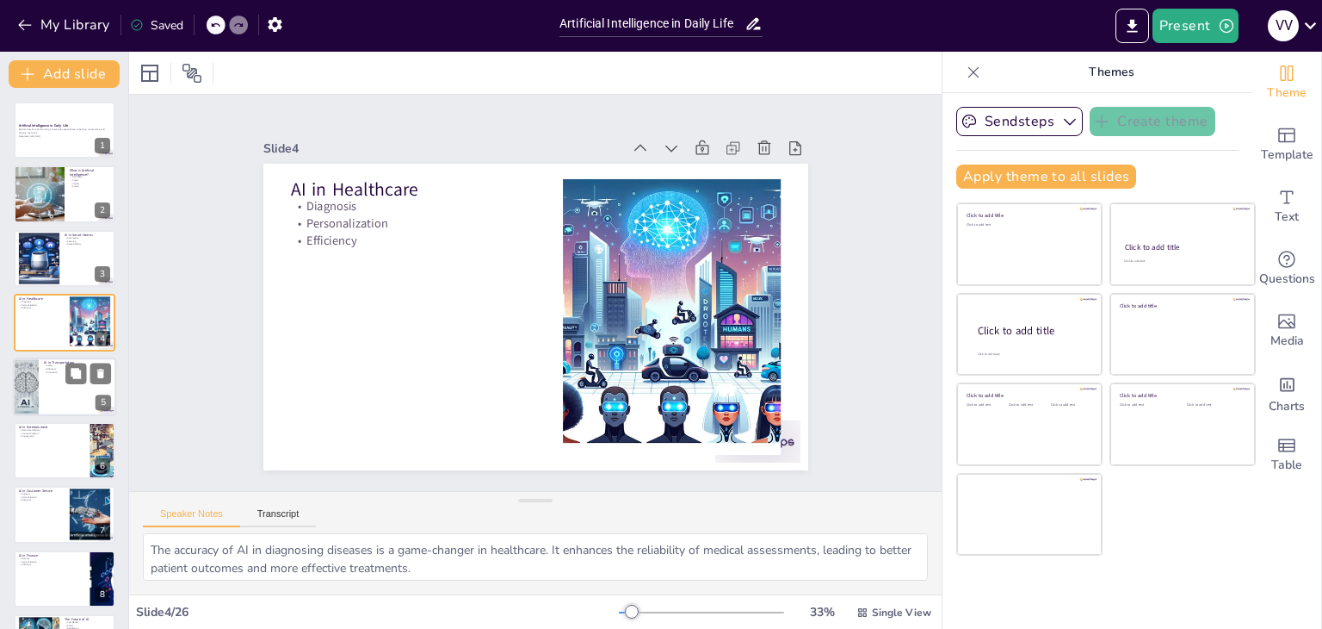
click at [49, 399] on div at bounding box center [64, 386] width 103 height 59
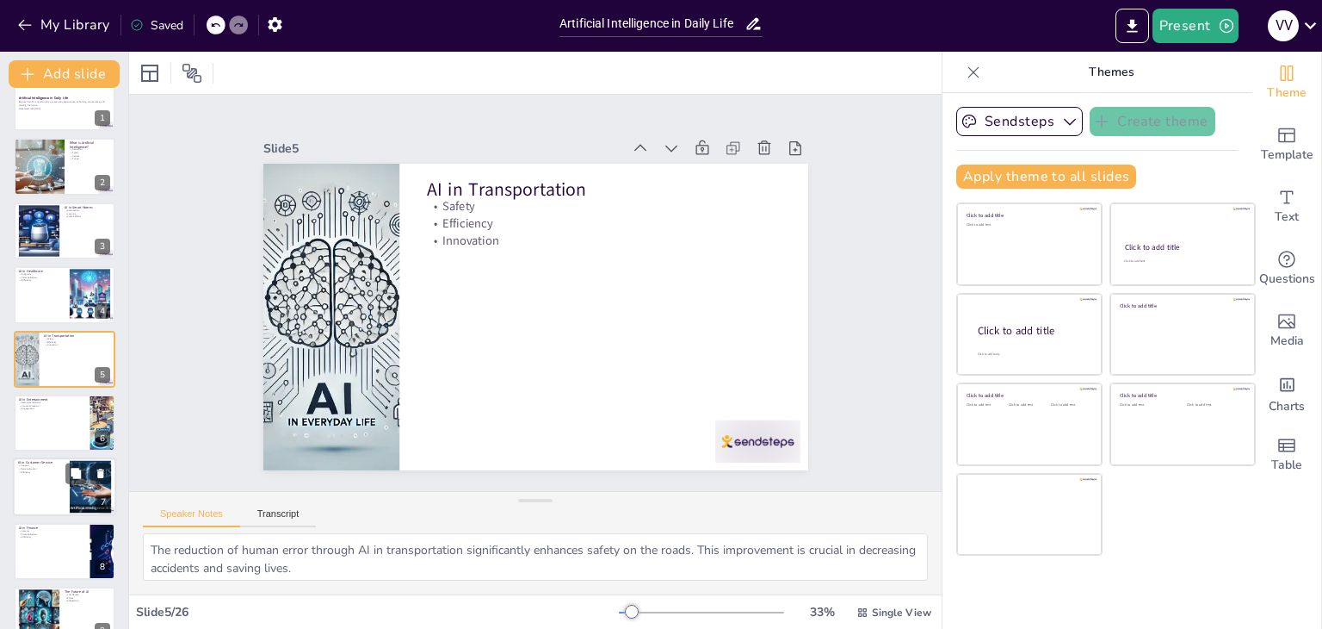
scroll to position [200, 0]
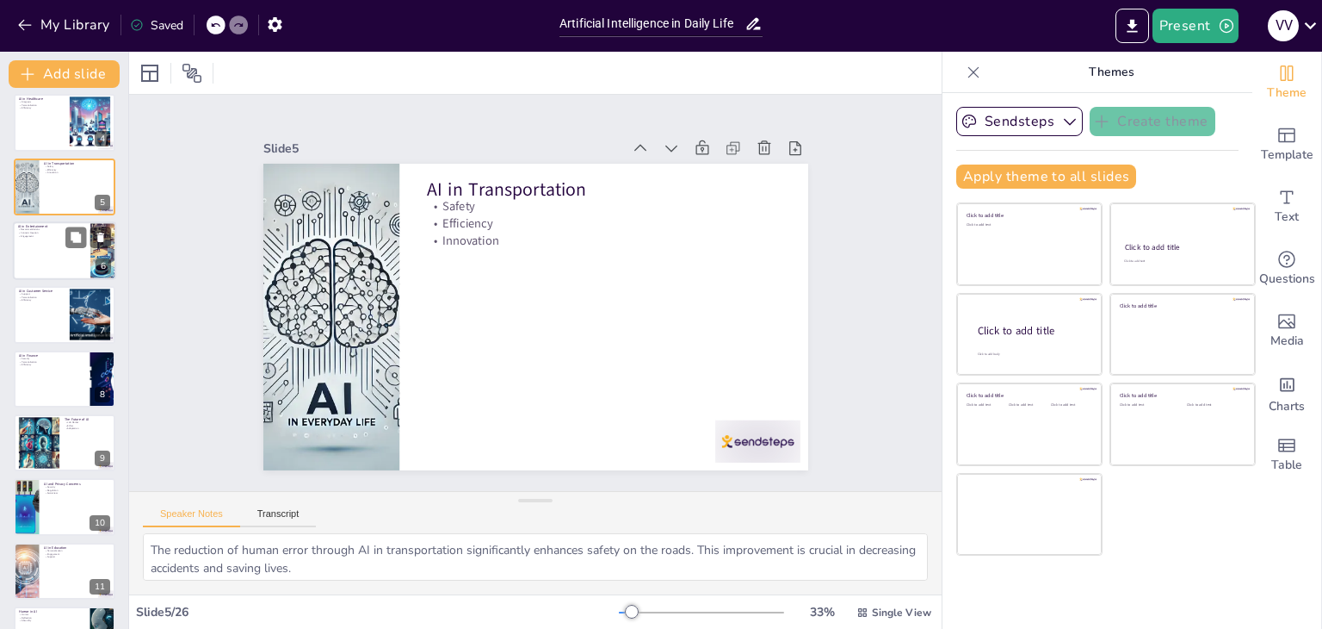
click at [38, 251] on div at bounding box center [64, 250] width 103 height 59
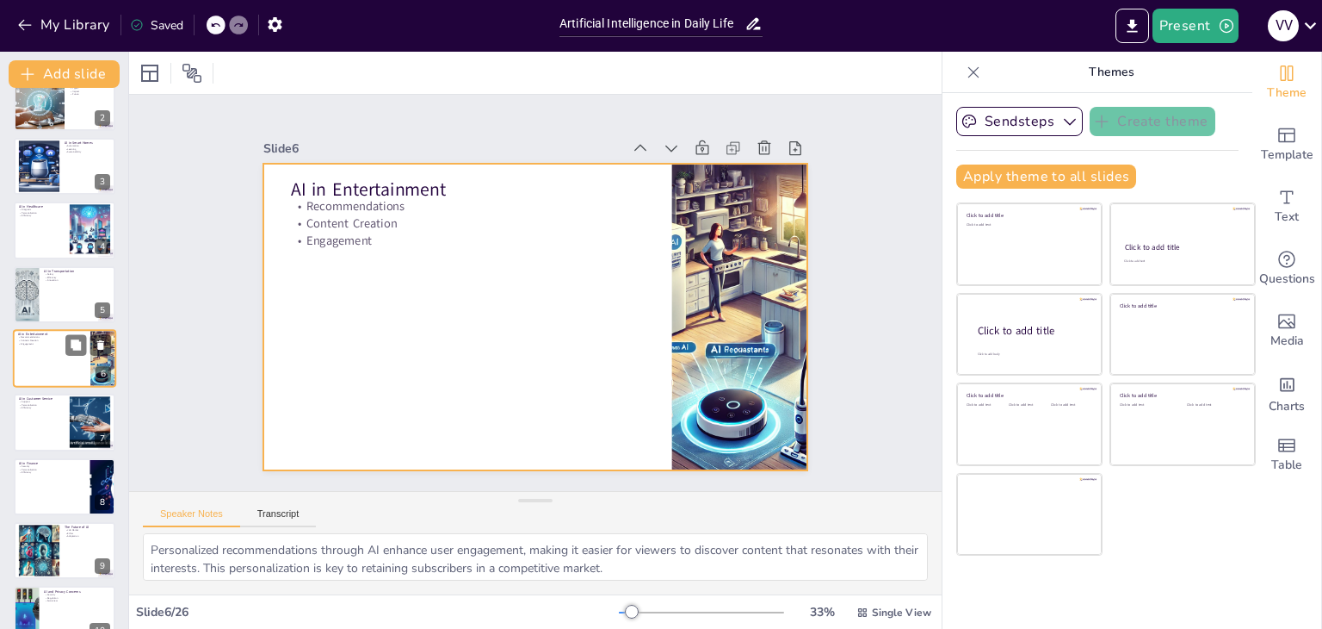
click at [52, 370] on div at bounding box center [64, 358] width 103 height 59
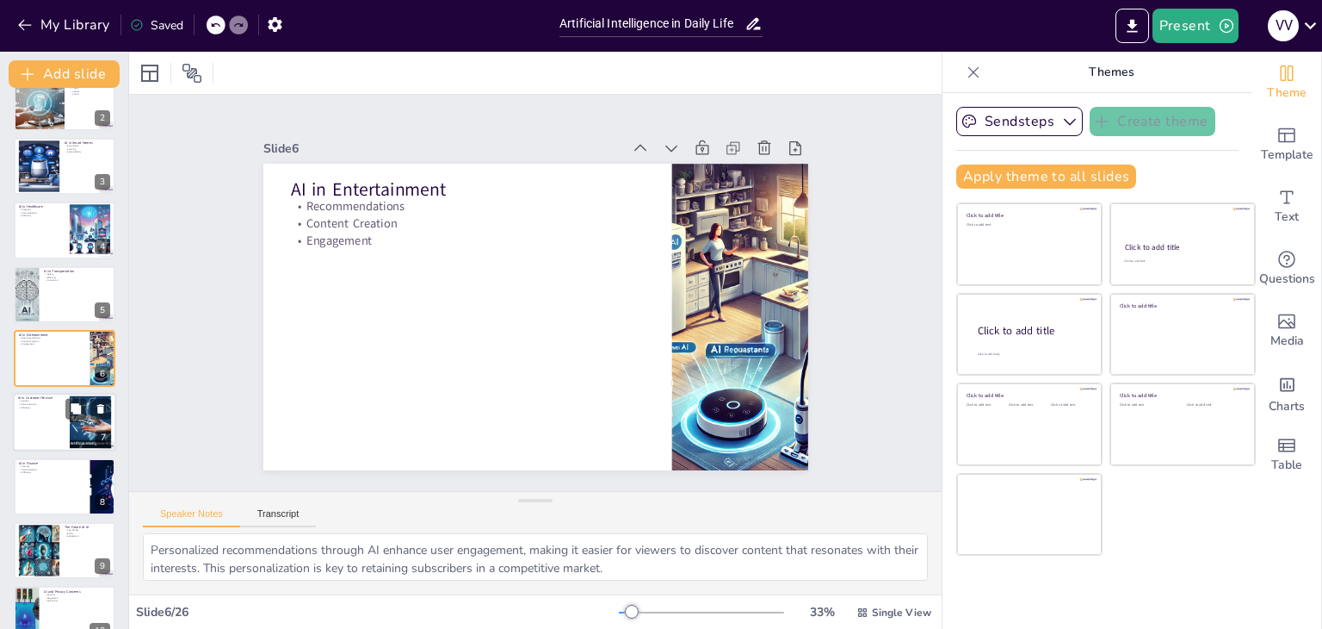
click at [46, 420] on div at bounding box center [64, 422] width 103 height 59
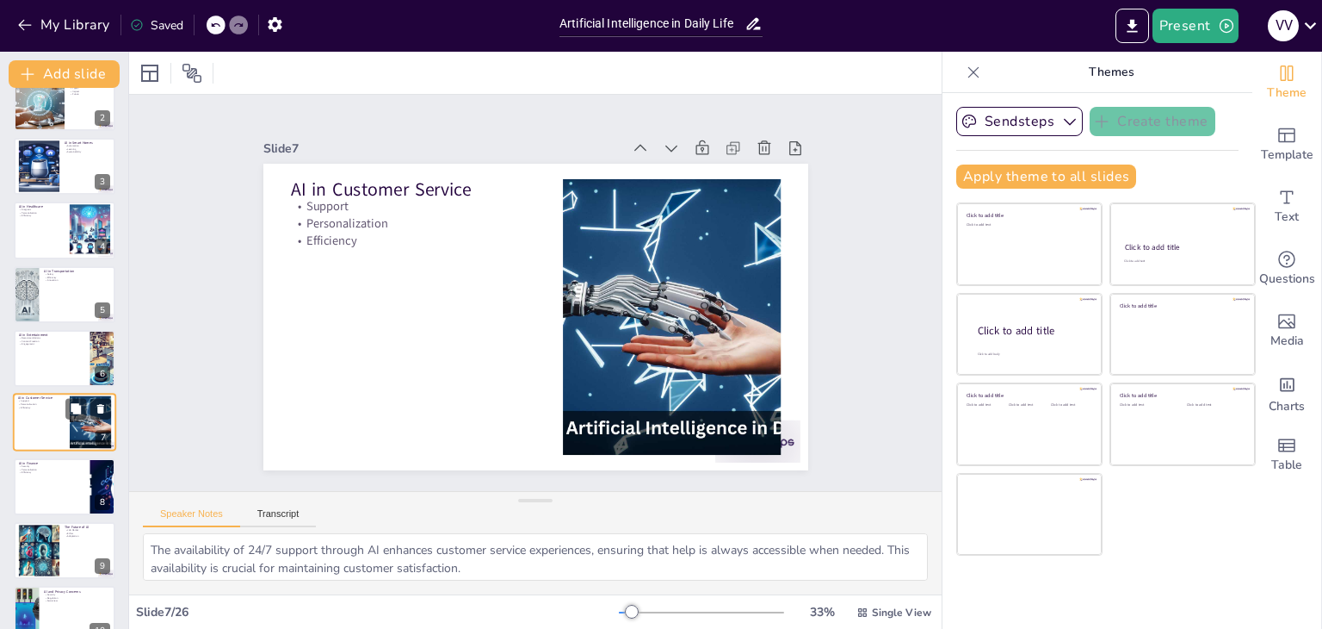
scroll to position [156, 0]
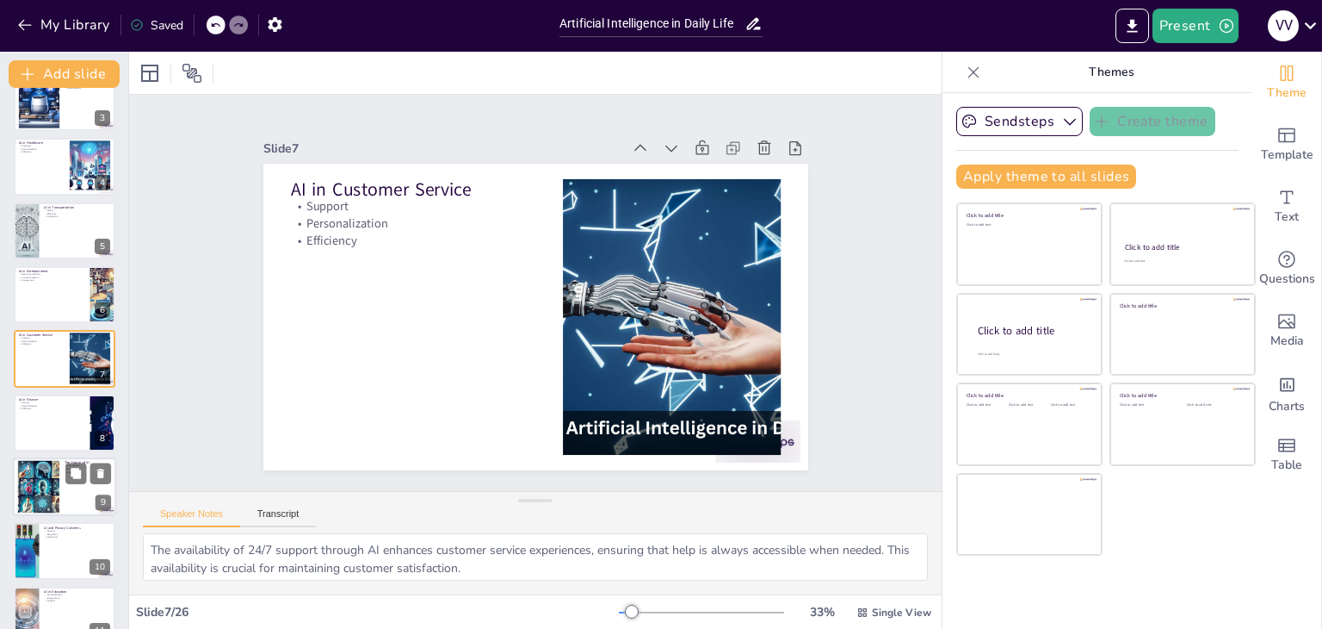
click at [39, 468] on div at bounding box center [39, 487] width 92 height 53
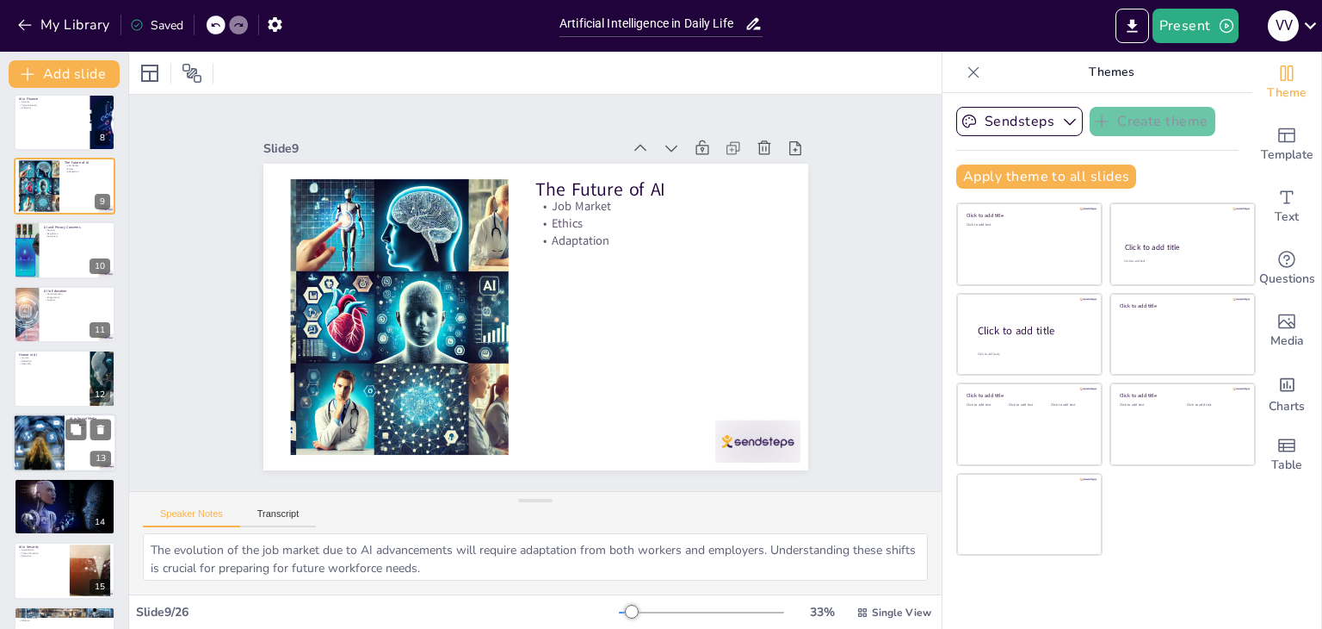
click at [41, 445] on div at bounding box center [38, 442] width 93 height 59
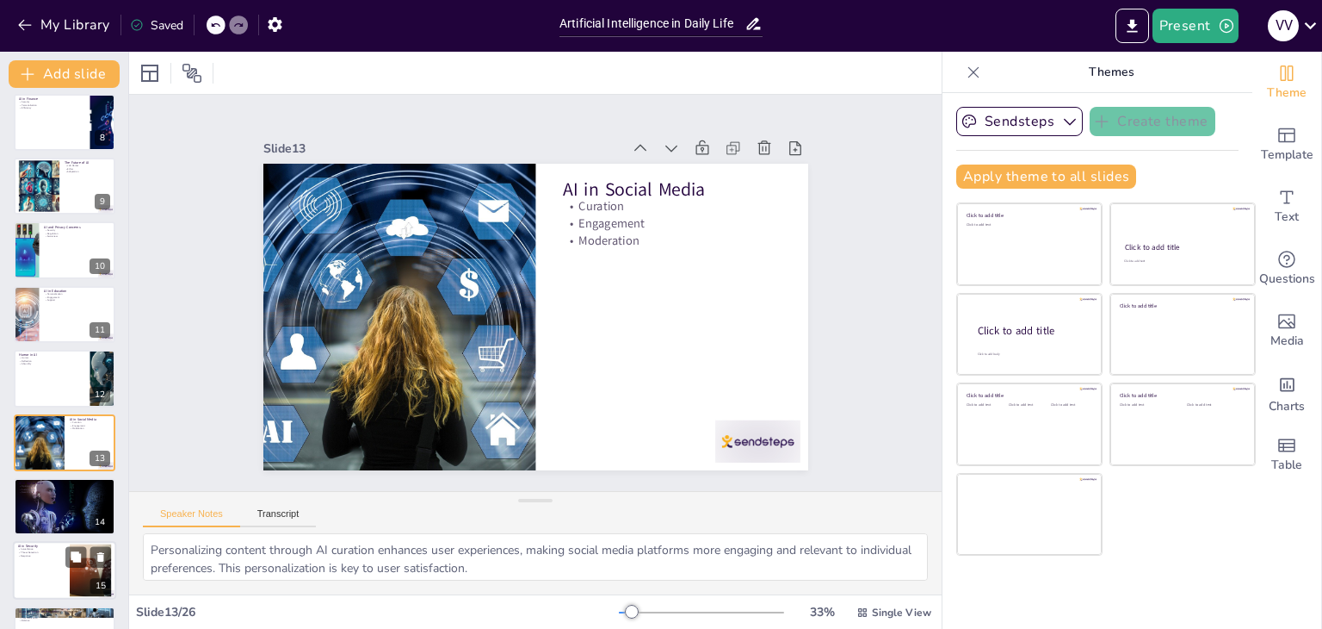
scroll to position [541, 0]
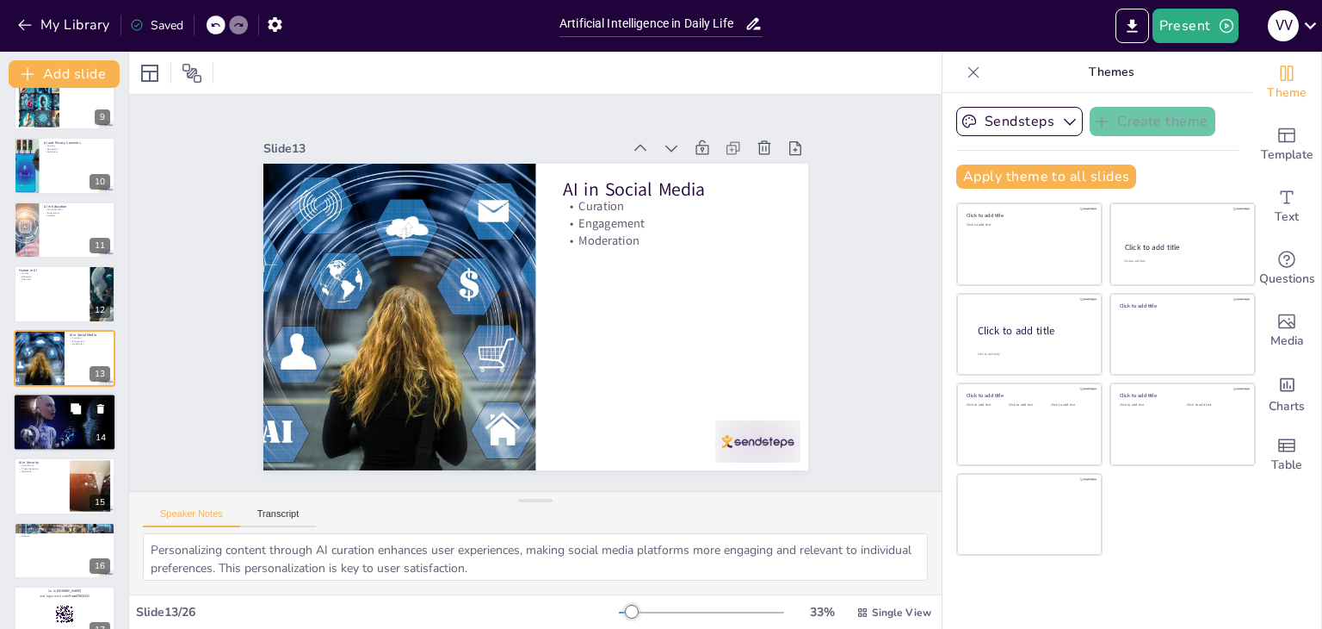
click at [47, 415] on div at bounding box center [64, 422] width 103 height 60
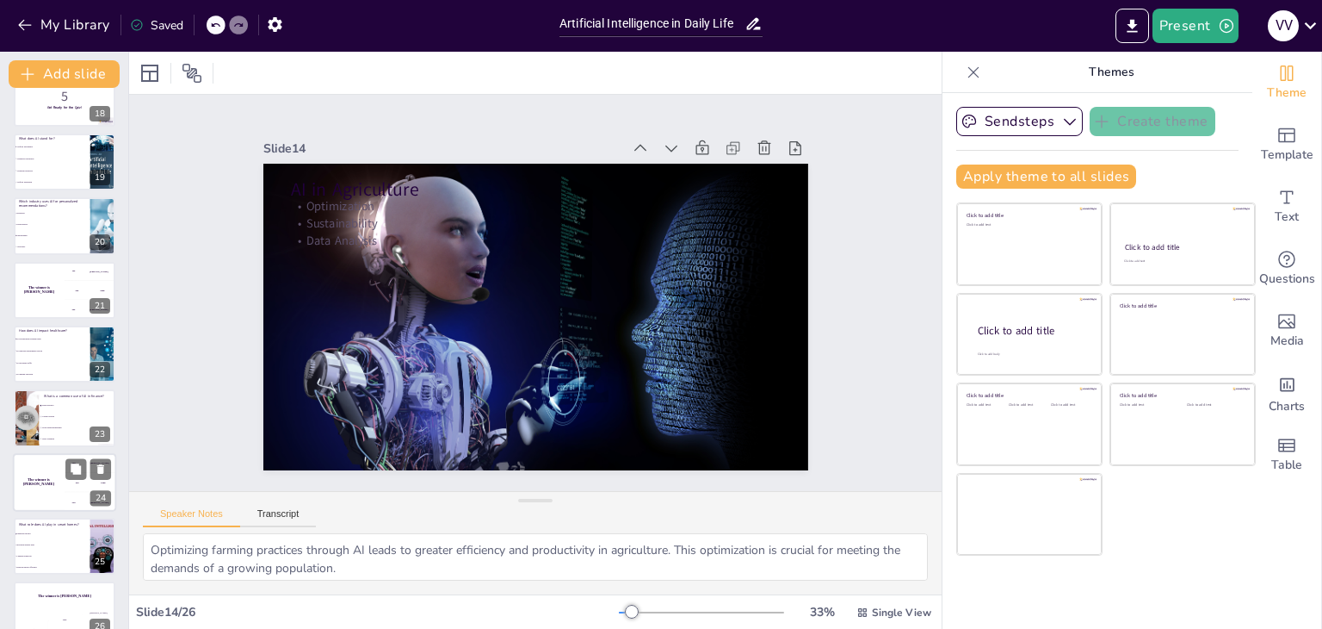
scroll to position [1144, 0]
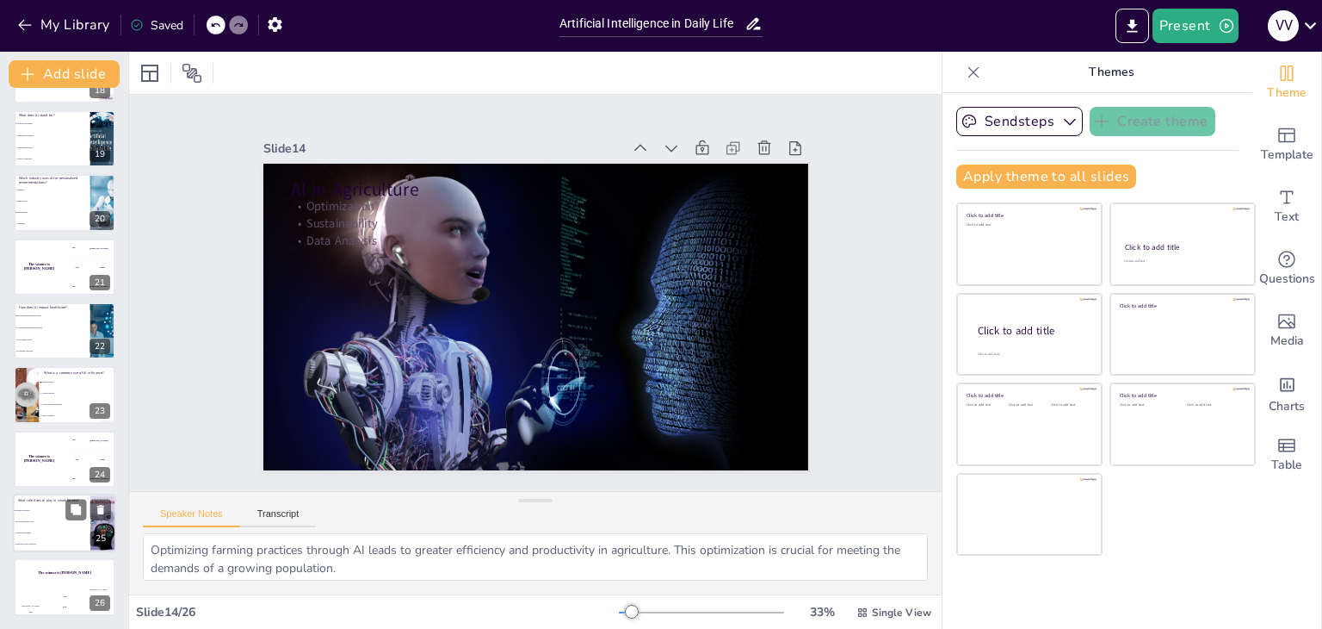
click at [53, 528] on li "Limiting technology" at bounding box center [51, 532] width 77 height 11
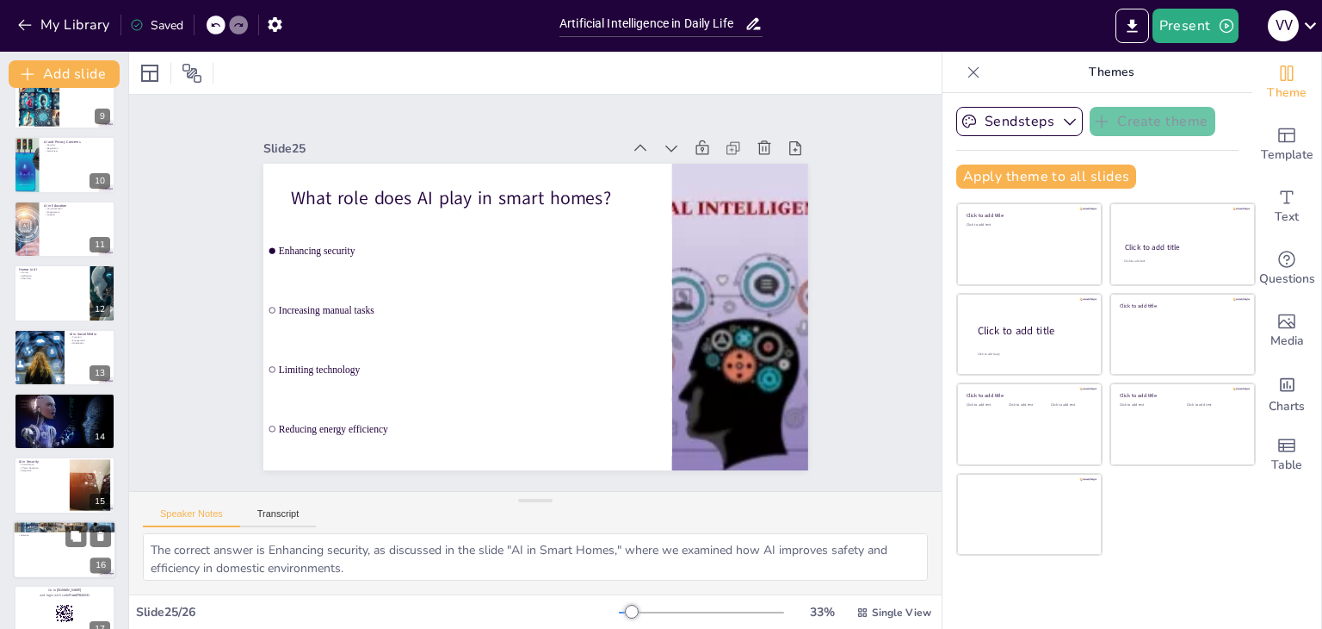
scroll to position [111, 0]
